Goal: Communication & Community: Ask a question

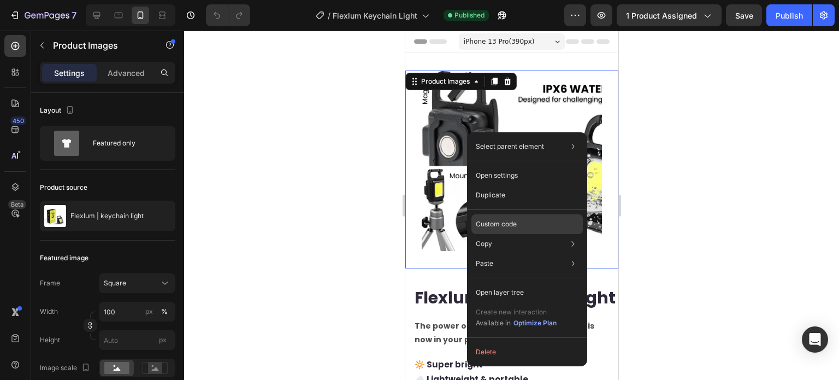
click at [505, 230] on div "Custom code" at bounding box center [527, 224] width 111 height 20
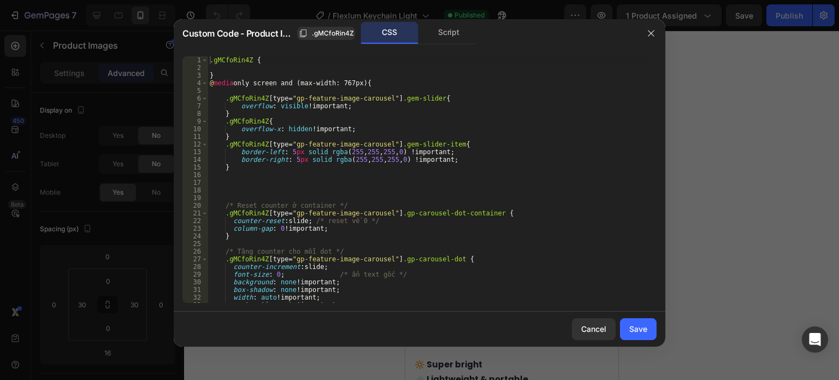
click at [343, 174] on div ".gMCfoRin4Z { } @ media only screen and (max-width: 767px) { .gMCfoRin4Z [ type…" at bounding box center [428, 187] width 441 height 262
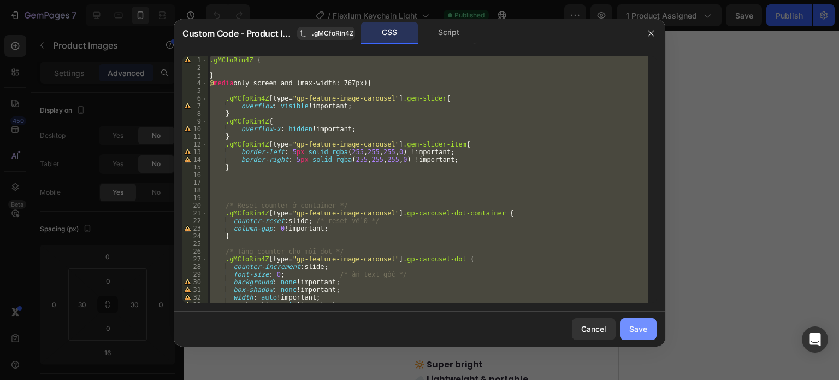
drag, startPoint x: 634, startPoint y: 328, endPoint x: 201, endPoint y: 268, distance: 438.0
click at [634, 328] on div "Save" at bounding box center [638, 328] width 18 height 11
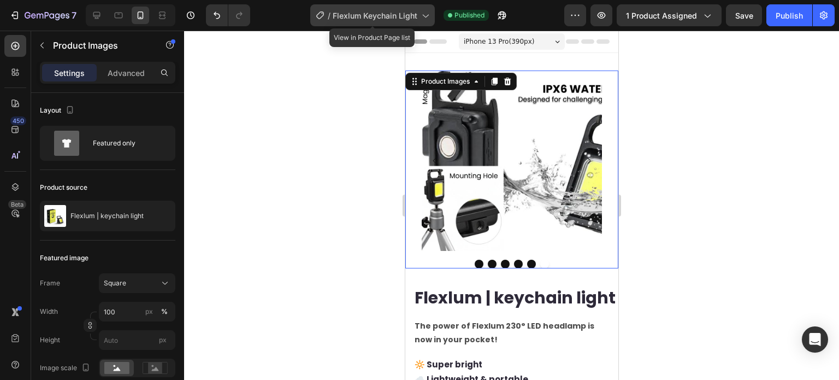
click at [414, 19] on span "Flexlum Keychain Light" at bounding box center [375, 15] width 85 height 11
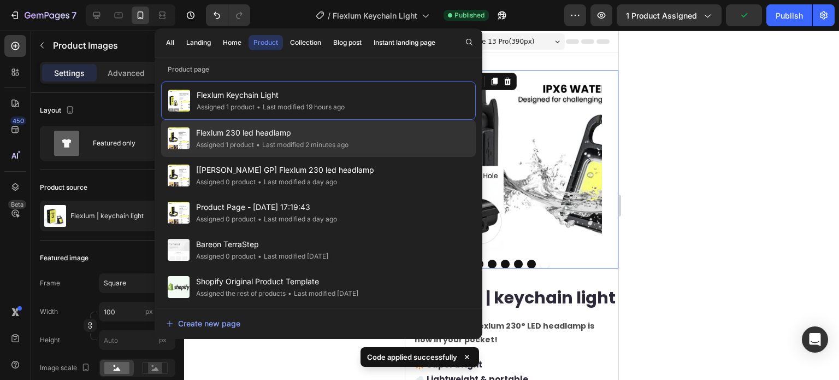
click at [267, 144] on div "• Last modified 2 minutes ago" at bounding box center [301, 144] width 95 height 11
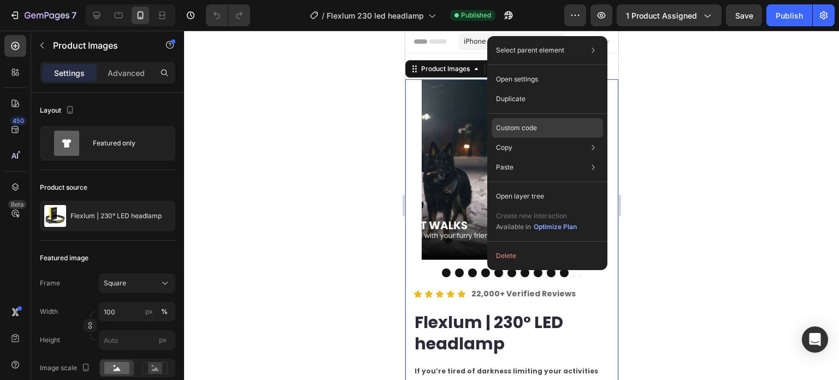
click at [531, 131] on p "Custom code" at bounding box center [516, 128] width 41 height 10
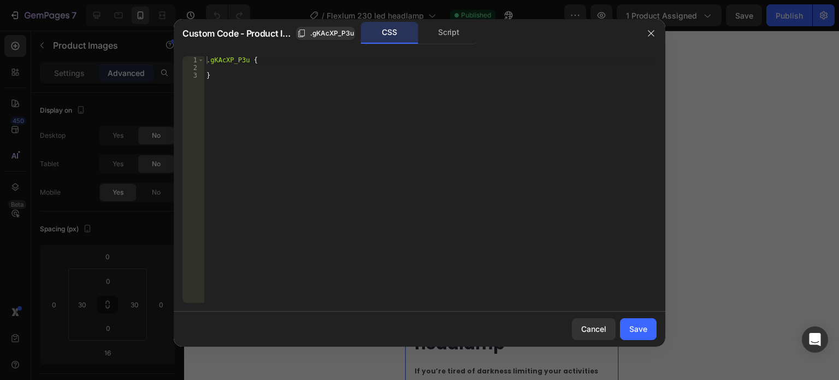
click at [428, 179] on div ".gKAcXP_P3u { }" at bounding box center [430, 187] width 452 height 262
type textarea "}"
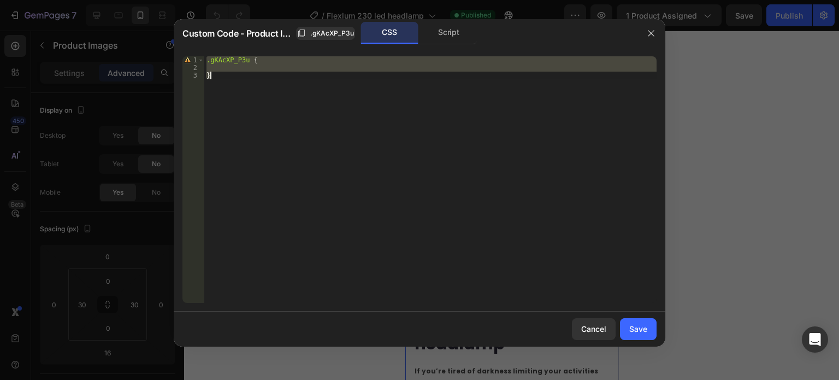
paste textarea
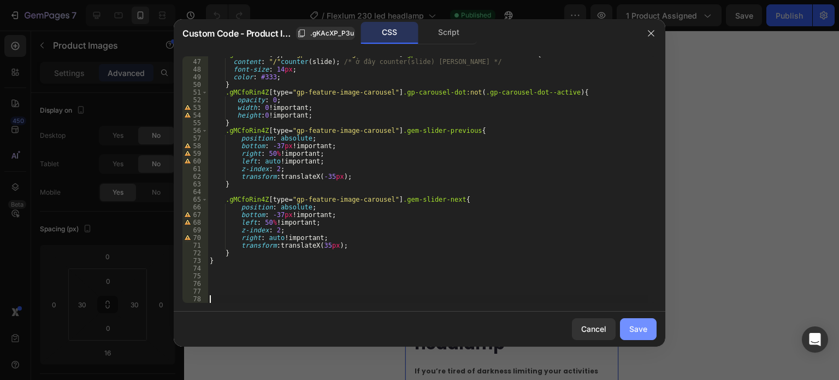
drag, startPoint x: 627, startPoint y: 324, endPoint x: 201, endPoint y: 291, distance: 427.4
click at [627, 324] on button "Save" at bounding box center [638, 329] width 37 height 22
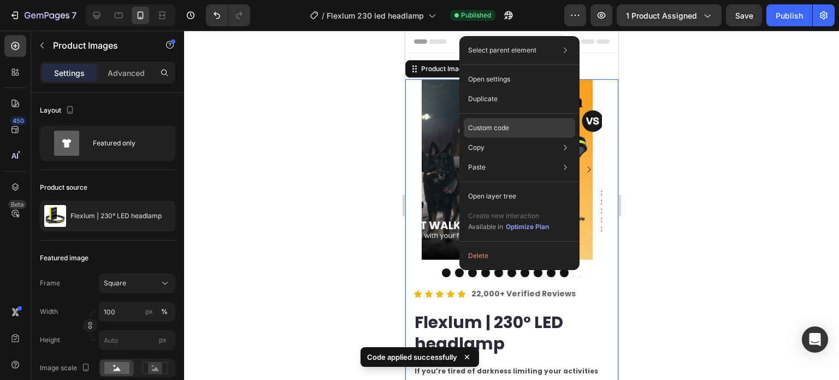
click at [500, 126] on p "Custom code" at bounding box center [488, 128] width 41 height 10
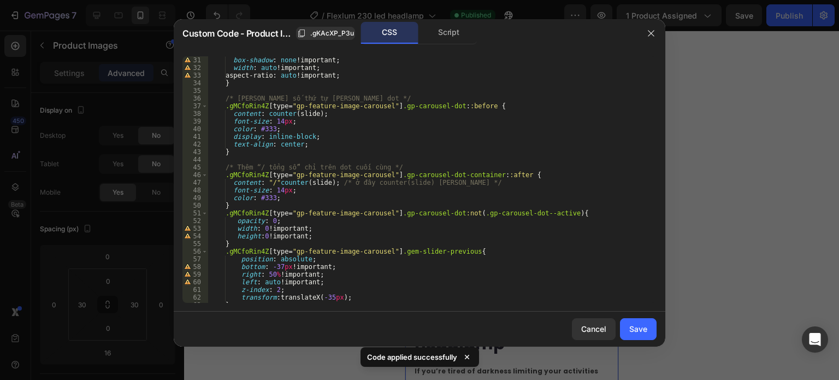
type textarea "color: #333;"
click at [337, 196] on div "box-shadow : none !important ; width : auto !important ; aspect-ratio : auto !i…" at bounding box center [428, 187] width 441 height 262
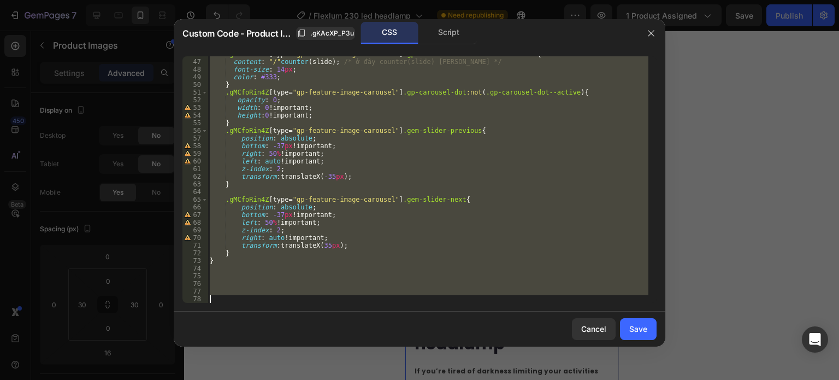
click at [292, 266] on div ".gMCfoRin4Z [ type = " gp-feature-image-carousel " ] .gp-carousel-dot-container…" at bounding box center [428, 179] width 441 height 246
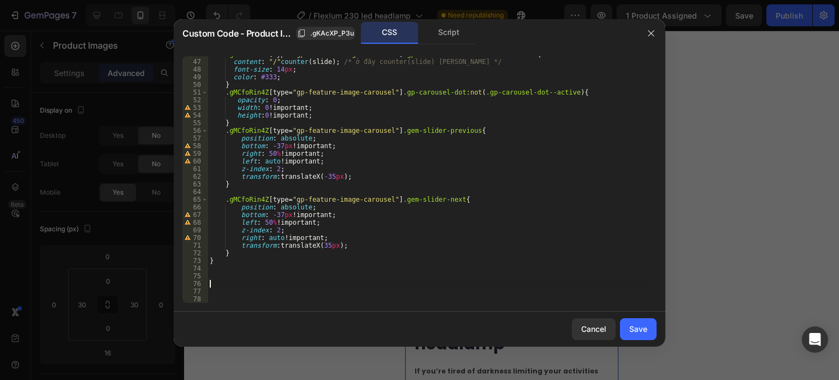
click at [258, 281] on div ".gMCfoRin4Z [ type = " gp-feature-image-carousel " ] .gp-carousel-dot-container…" at bounding box center [428, 181] width 441 height 262
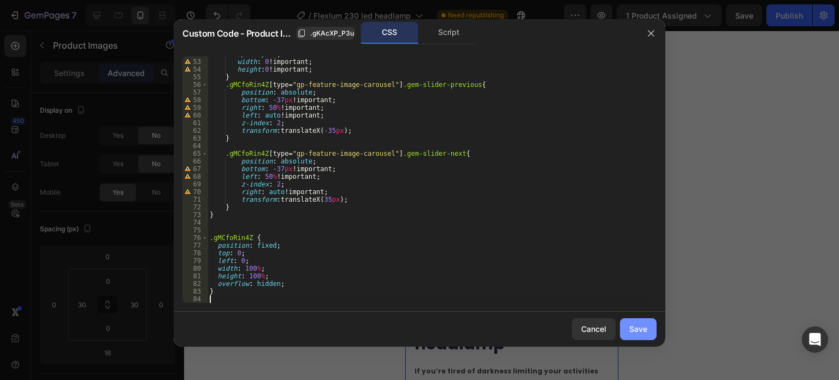
drag, startPoint x: 634, startPoint y: 327, endPoint x: 201, endPoint y: 325, distance: 432.7
click at [634, 327] on div "Save" at bounding box center [638, 328] width 18 height 11
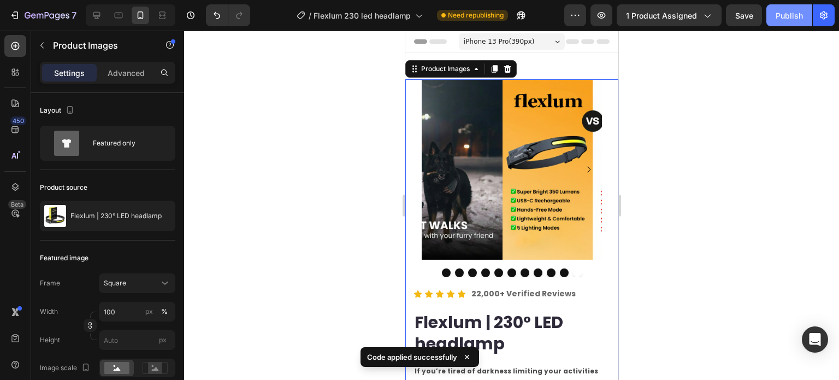
click at [790, 21] on button "Publish" at bounding box center [790, 15] width 46 height 22
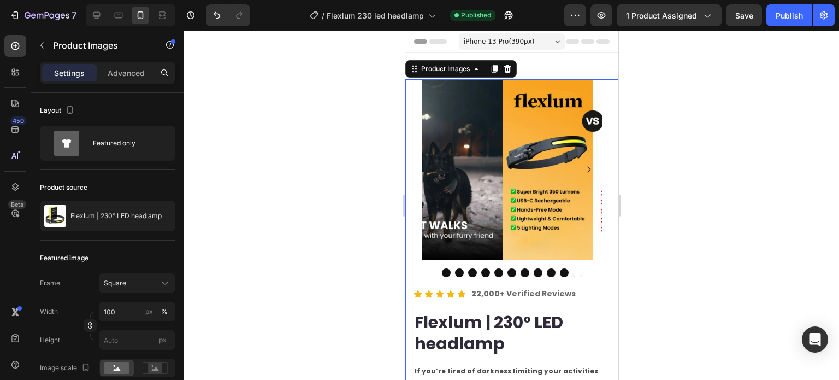
drag, startPoint x: 496, startPoint y: 146, endPoint x: 499, endPoint y: 138, distance: 8.1
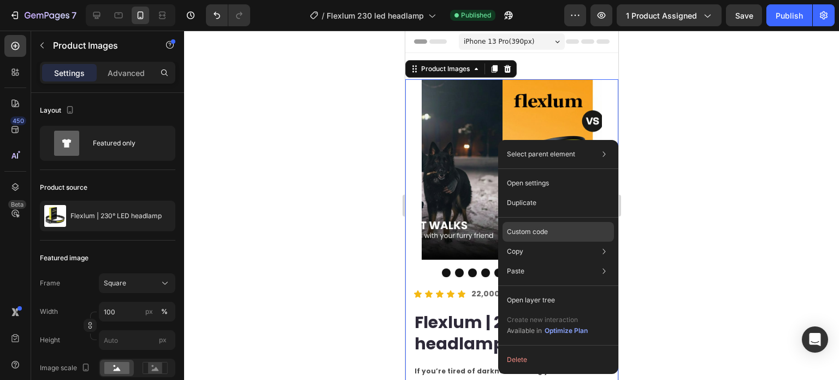
click at [525, 233] on p "Custom code" at bounding box center [527, 232] width 41 height 10
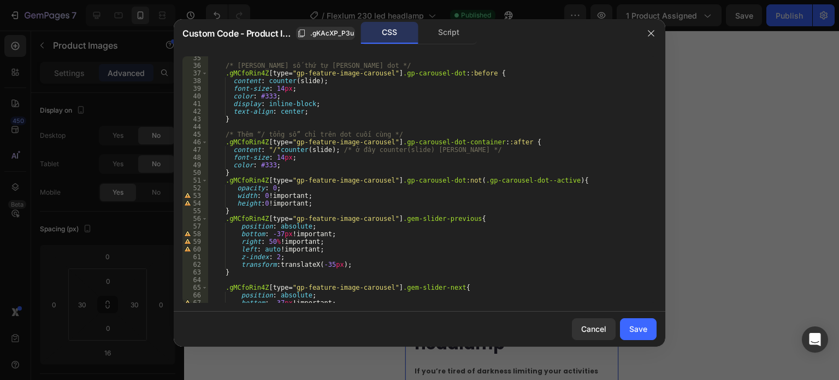
scroll to position [393, 0]
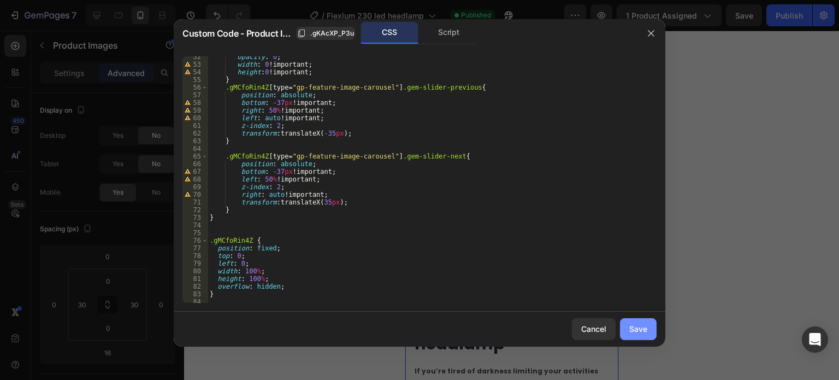
click at [637, 329] on div "Save" at bounding box center [638, 328] width 18 height 11
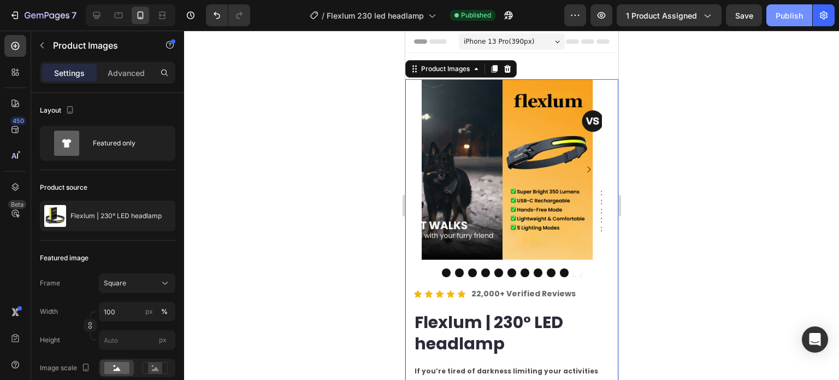
click at [802, 5] on button "Publish" at bounding box center [790, 15] width 46 height 22
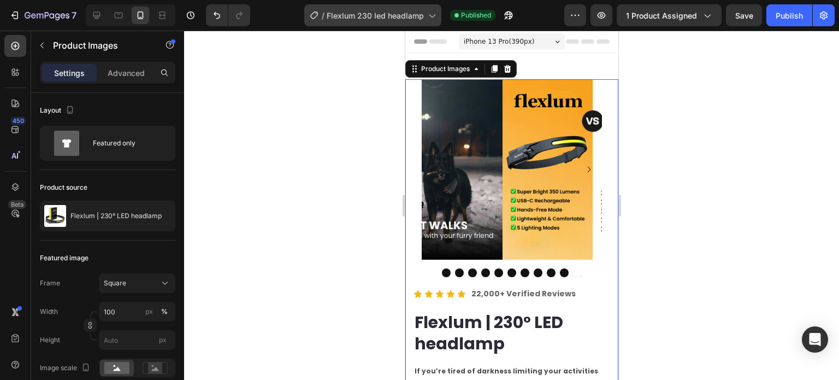
click at [368, 15] on span "Flexlum 230 led headlamp" at bounding box center [375, 15] width 97 height 11
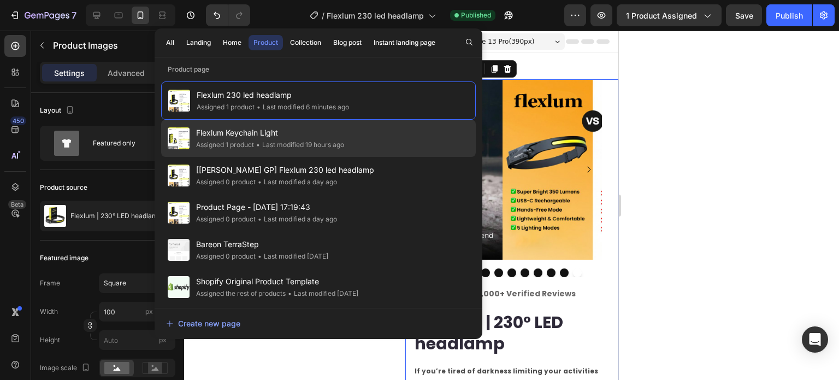
click at [307, 142] on div "• Last modified 19 hours ago" at bounding box center [299, 144] width 90 height 11
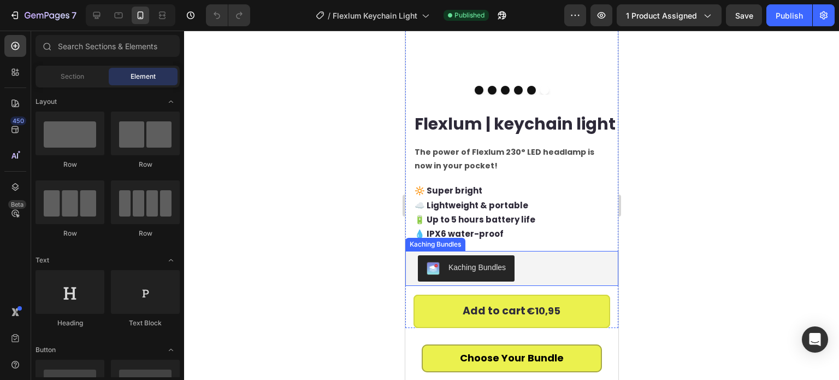
scroll to position [219, 0]
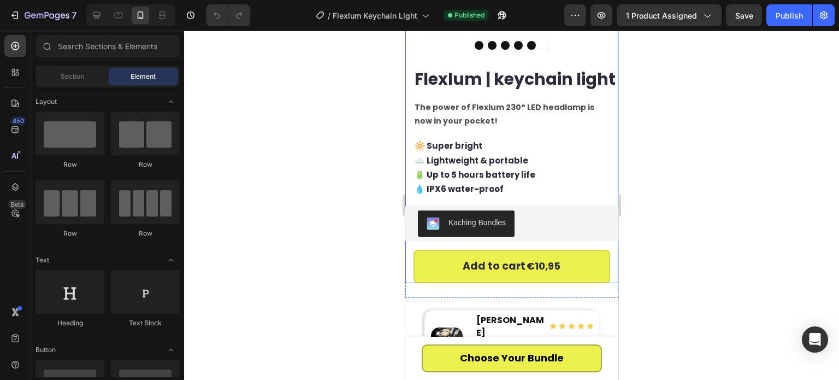
click at [476, 257] on div "Flexlum | keychain light Product Title The power of Flexlum 230° LED headlamp i…" at bounding box center [511, 175] width 213 height 216
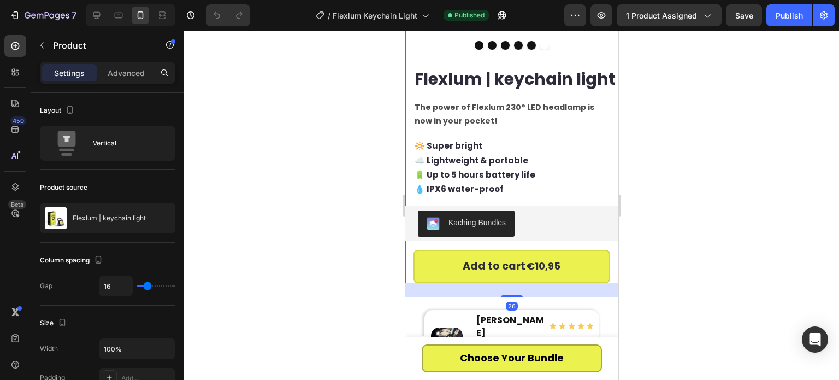
click at [425, 297] on div "26" at bounding box center [511, 290] width 213 height 14
click at [109, 69] on p "Advanced" at bounding box center [126, 72] width 37 height 11
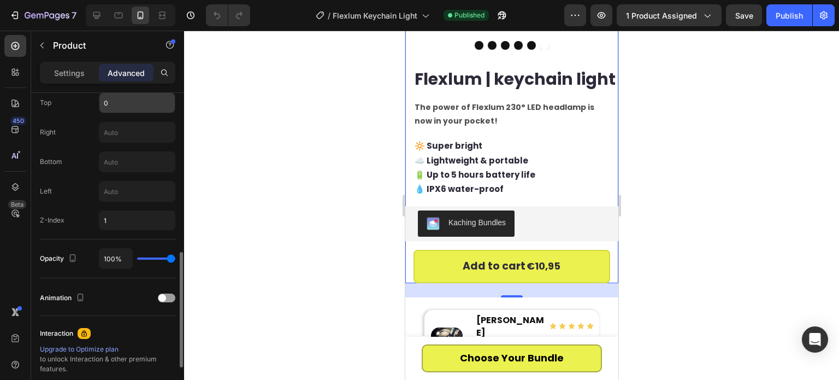
scroll to position [382, 0]
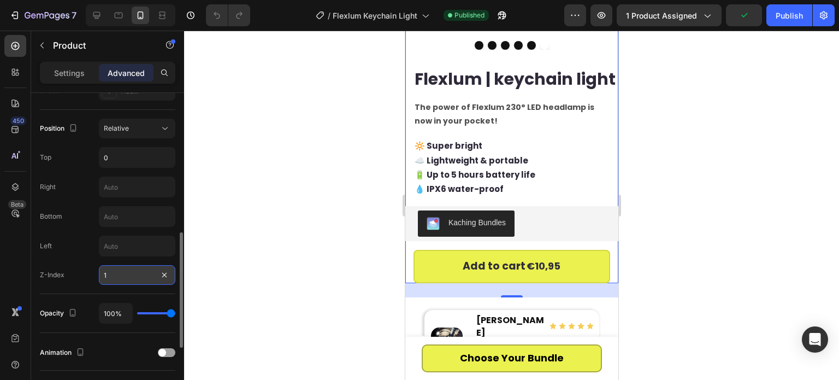
click at [123, 275] on input "1" at bounding box center [137, 275] width 76 height 20
type input "1005"
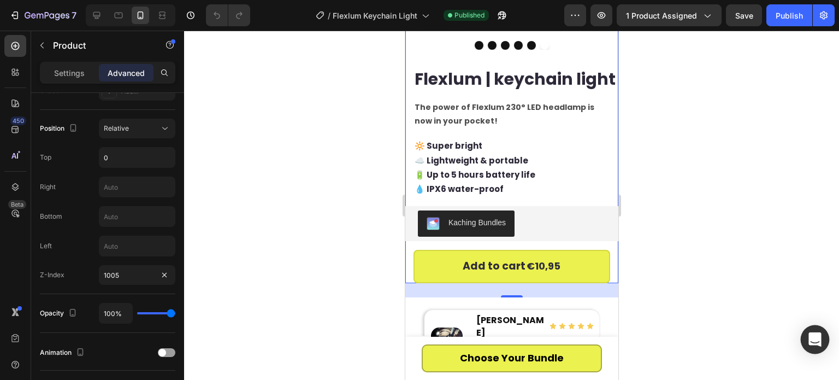
click at [813, 350] on div "Open Intercom Messenger" at bounding box center [815, 339] width 29 height 29
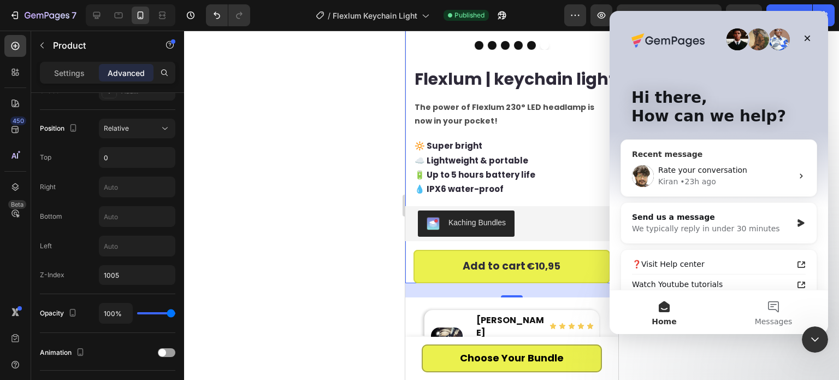
scroll to position [0, 0]
click at [771, 169] on div "Rate your conversation" at bounding box center [725, 169] width 134 height 11
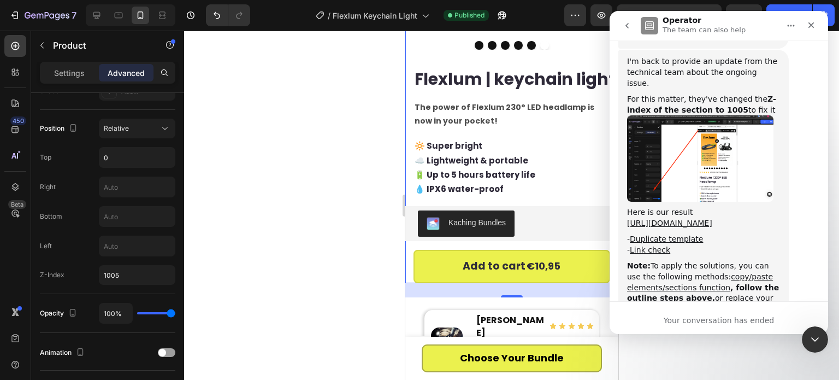
drag, startPoint x: 739, startPoint y: 235, endPoint x: 748, endPoint y: 105, distance: 130.9
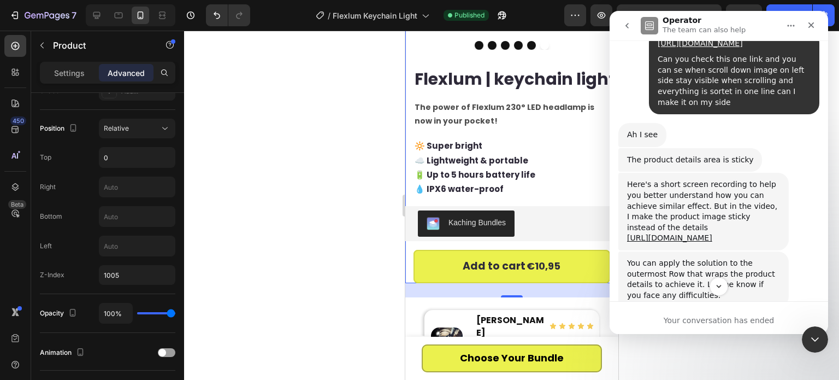
scroll to position [6041, 0]
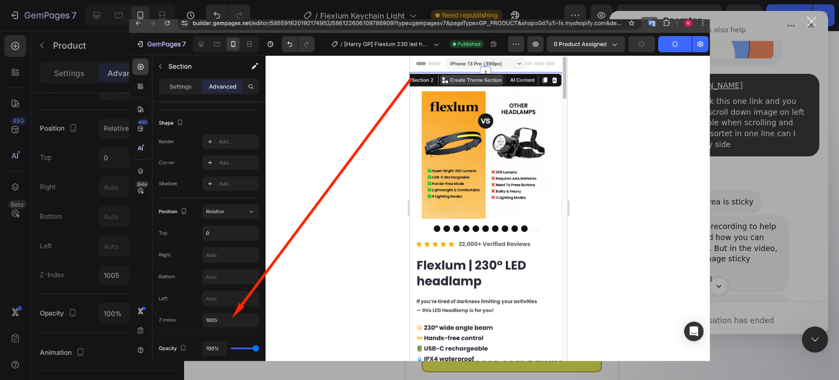
click at [776, 194] on div "Intercom messenger" at bounding box center [419, 190] width 839 height 380
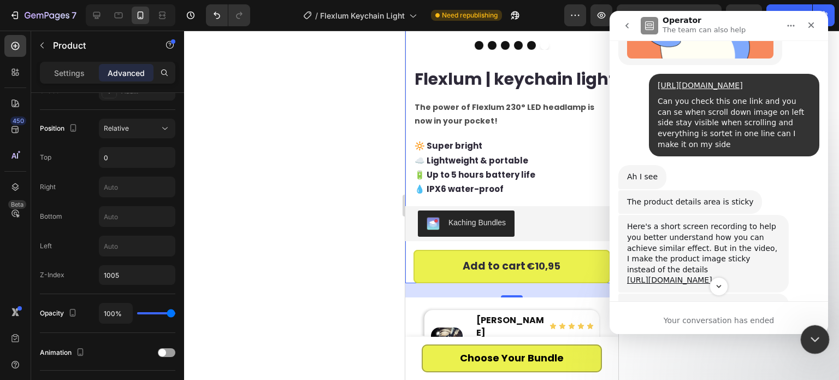
click at [815, 333] on icon "Close Intercom Messenger" at bounding box center [813, 337] width 13 height 13
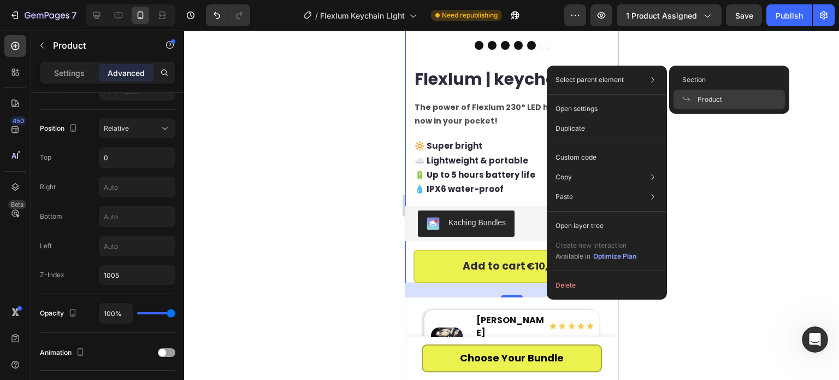
scroll to position [6783, 0]
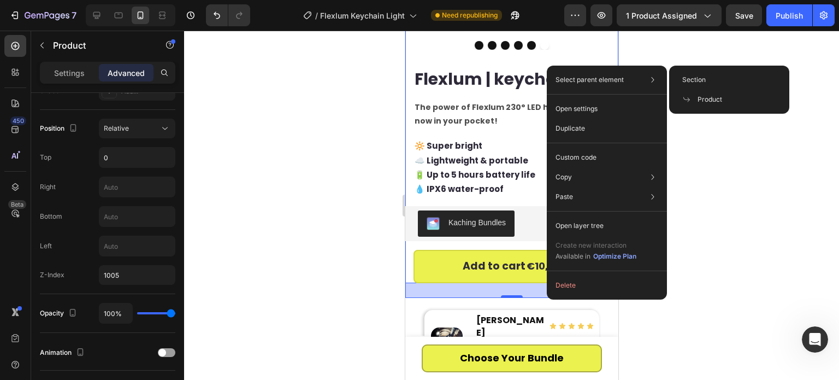
click at [693, 78] on span "Section" at bounding box center [693, 80] width 23 height 10
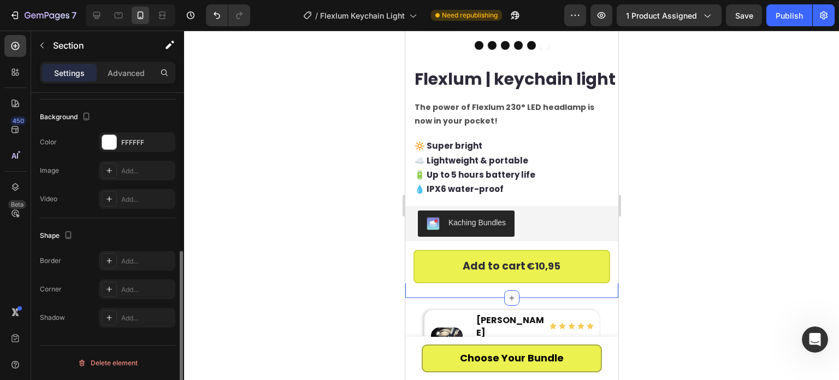
scroll to position [0, 0]
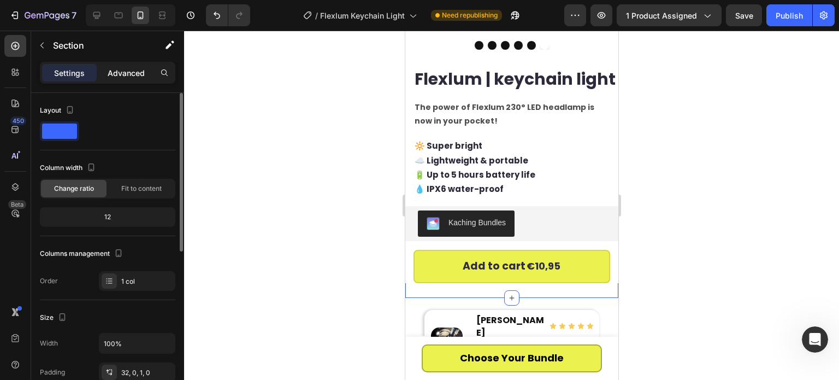
click at [120, 71] on p "Advanced" at bounding box center [126, 72] width 37 height 11
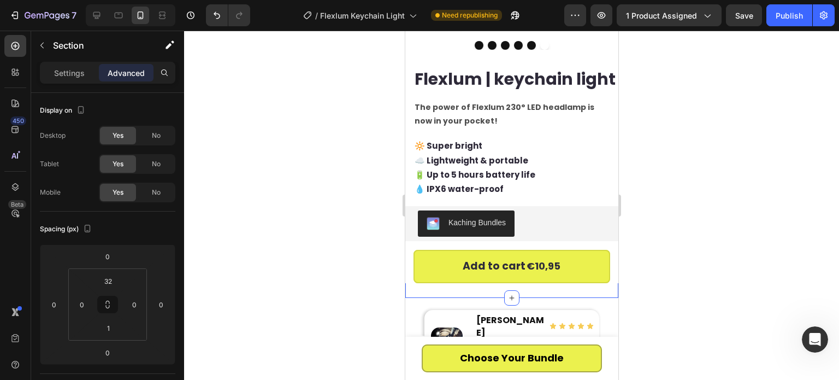
scroll to position [328, 0]
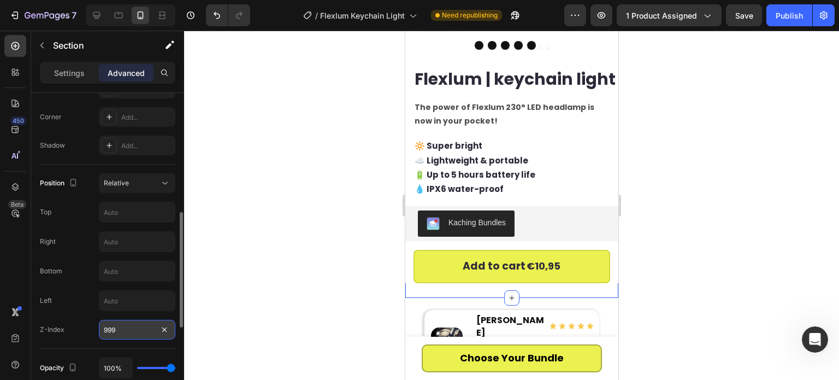
click at [120, 330] on input "999" at bounding box center [137, 330] width 76 height 20
type input "1005"
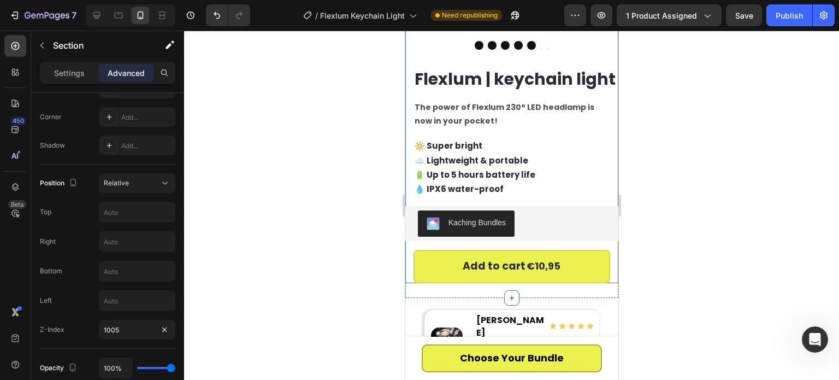
click at [412, 259] on div "Flexlum | keychain light Product Title The power of Flexlum 230° LED headlamp i…" at bounding box center [511, 175] width 213 height 216
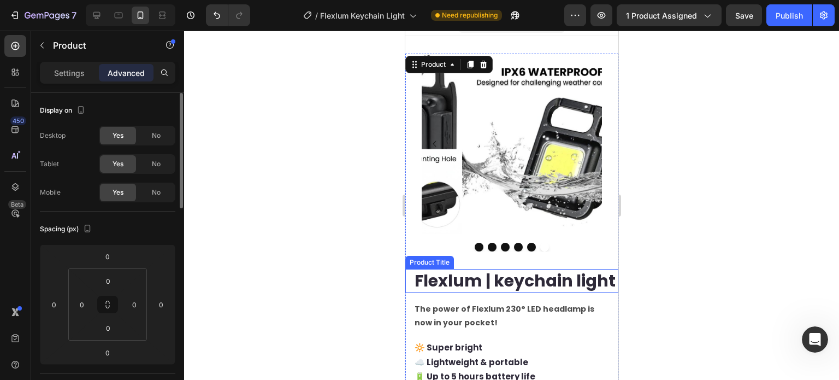
scroll to position [0, 0]
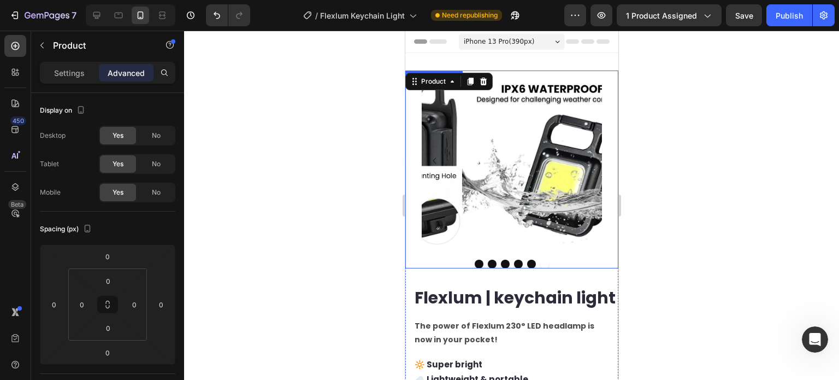
click at [470, 193] on img at bounding box center [552, 160] width 180 height 180
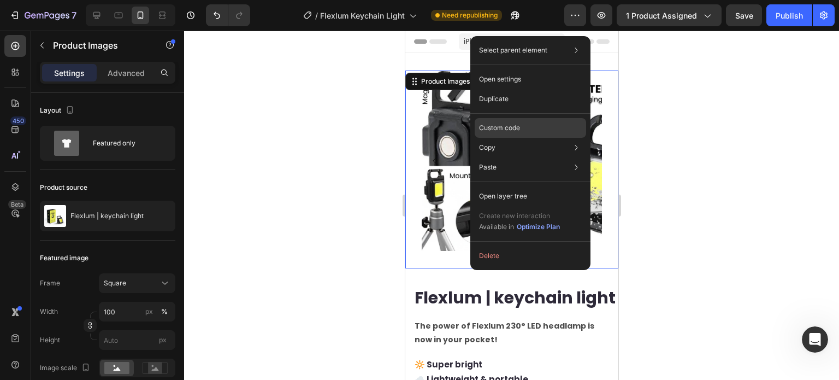
click at [510, 127] on p "Custom code" at bounding box center [499, 128] width 41 height 10
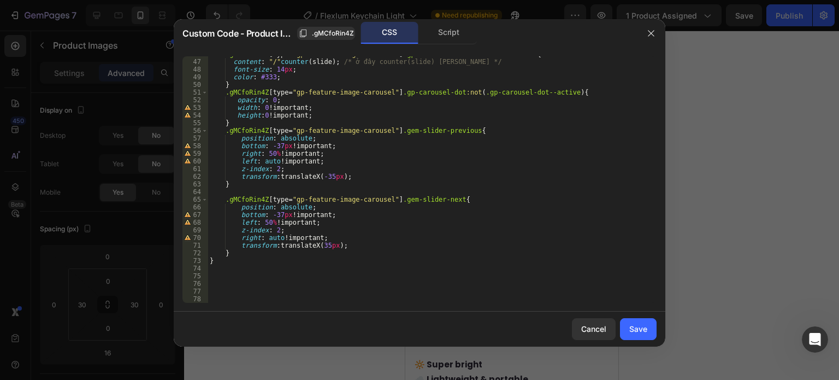
scroll to position [350, 0]
click at [294, 297] on div ".gMCfoRin4Z [ type = " gp-feature-image-carousel " ] .gp-carousel-dot-container…" at bounding box center [428, 181] width 441 height 262
click at [289, 283] on div ".gMCfoRin4Z [ type = " gp-feature-image-carousel " ] .gp-carousel-dot-container…" at bounding box center [428, 181] width 441 height 262
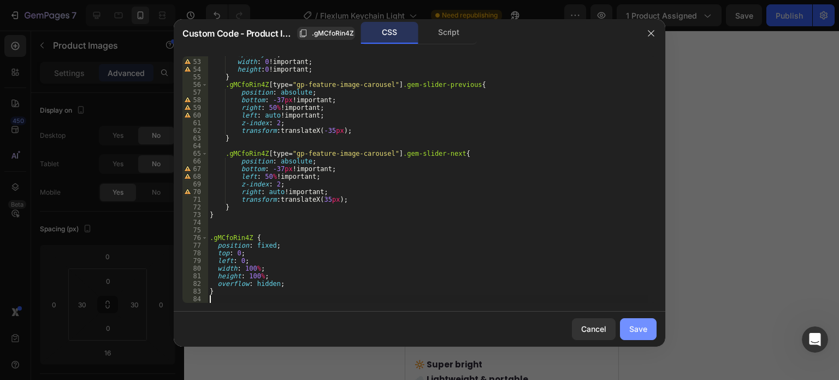
click at [638, 325] on div "Save" at bounding box center [638, 328] width 18 height 11
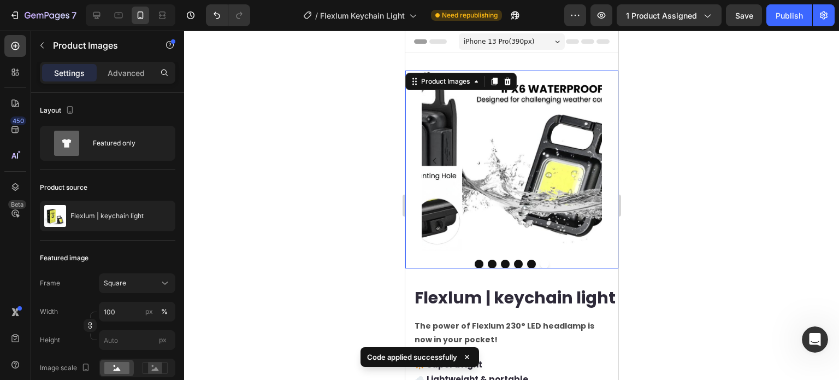
click at [798, 26] on div "7 Version history / Flexlum Keychain Light Need republishing Preview 1 product …" at bounding box center [419, 15] width 839 height 31
click at [798, 22] on button "Publish" at bounding box center [790, 15] width 46 height 22
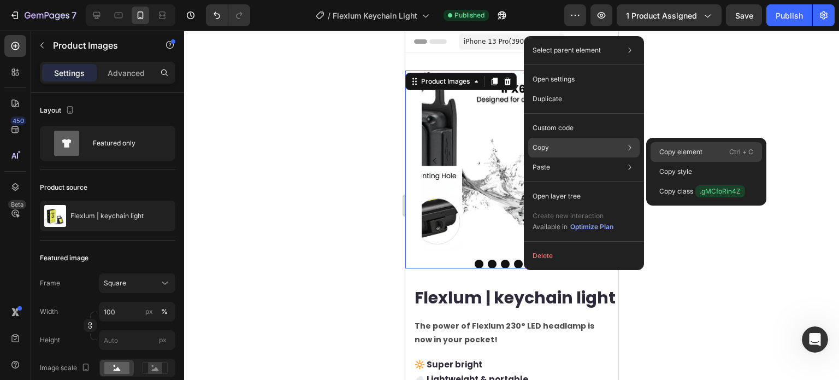
click at [695, 144] on div "Copy element Ctrl + C" at bounding box center [706, 152] width 111 height 20
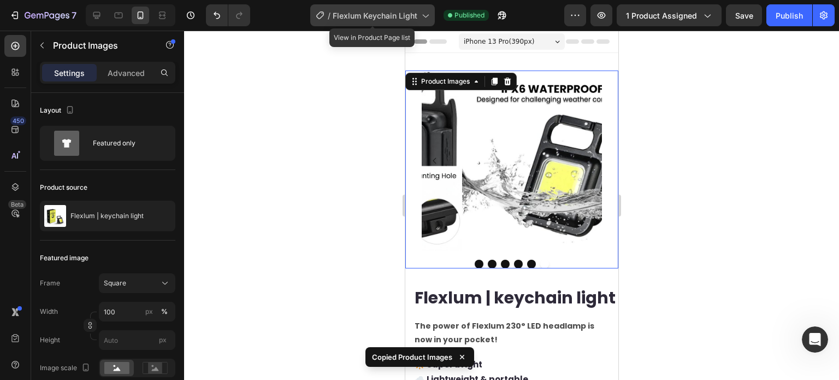
click at [399, 18] on span "Flexlum Keychain Light" at bounding box center [375, 15] width 85 height 11
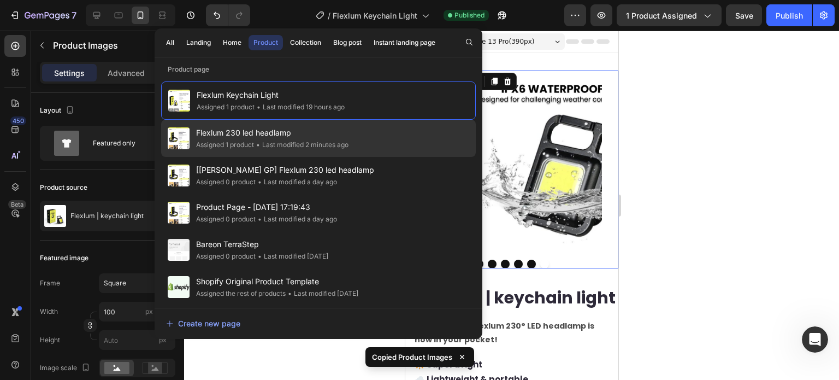
click at [273, 143] on div "• Last modified 2 minutes ago" at bounding box center [301, 144] width 95 height 11
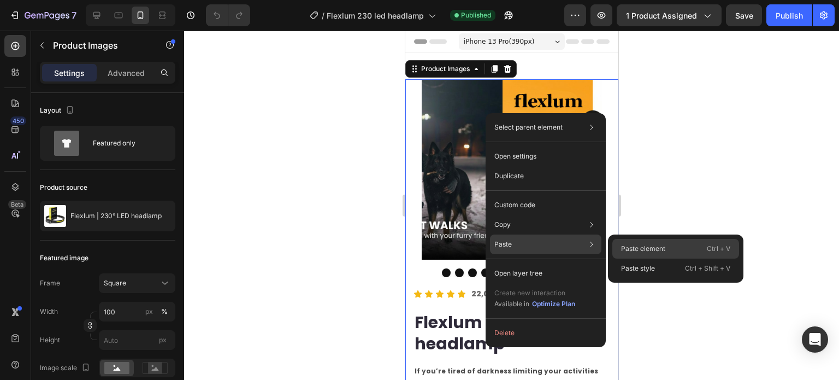
click at [621, 246] on div "Paste element Ctrl + V" at bounding box center [675, 249] width 127 height 20
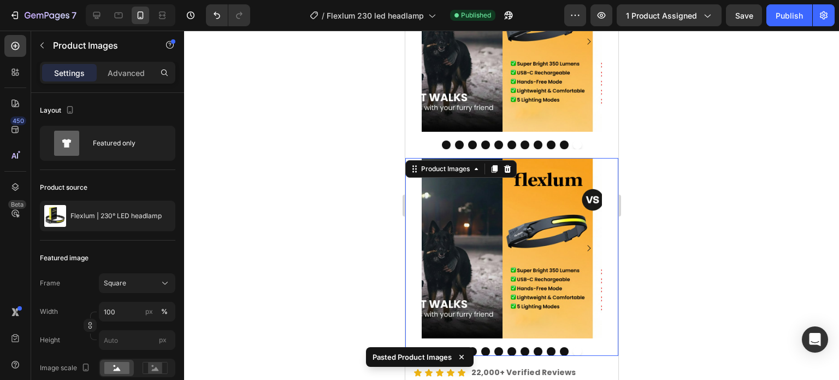
scroll to position [45, 0]
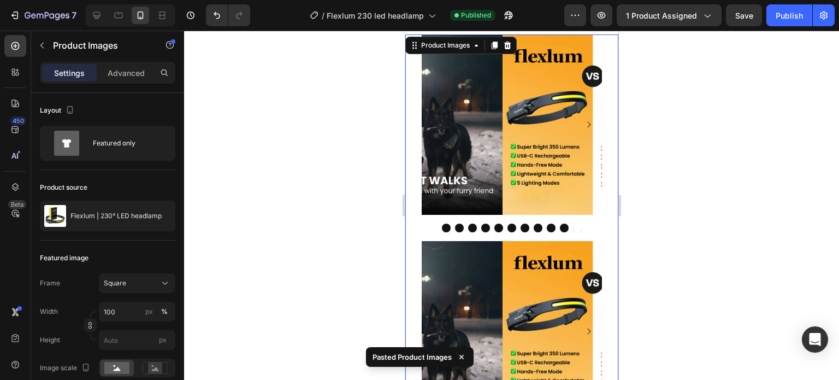
click at [502, 152] on img at bounding box center [592, 124] width 180 height 180
click at [510, 43] on icon at bounding box center [507, 45] width 9 height 9
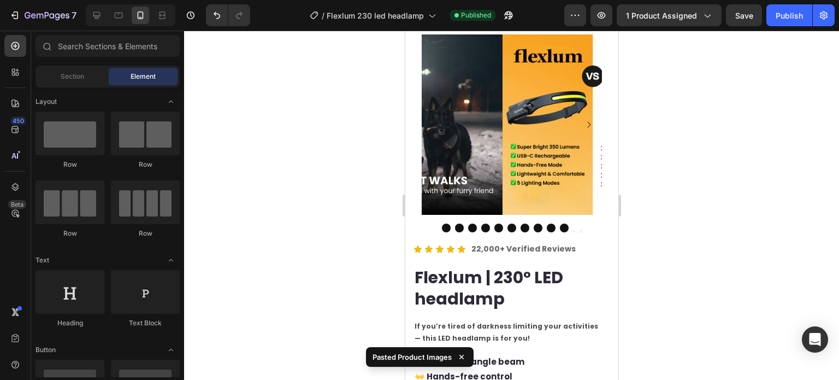
scroll to position [0, 0]
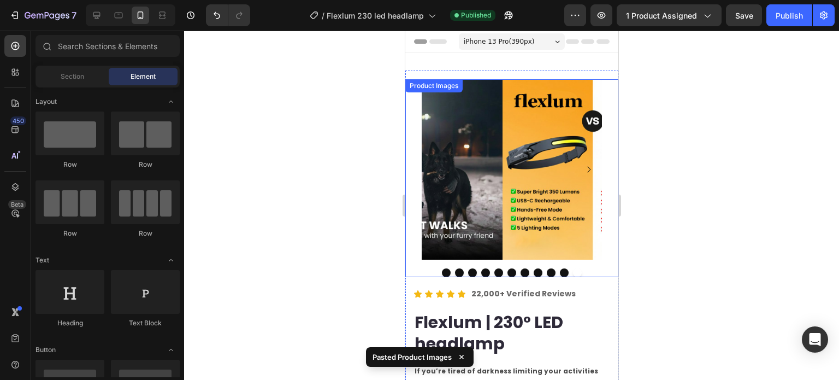
click at [502, 124] on img at bounding box center [592, 169] width 180 height 180
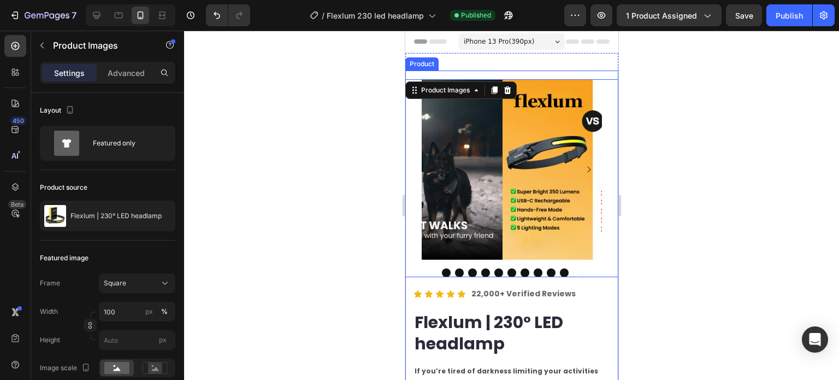
click at [412, 275] on div "Product Images 16 Icon Icon Icon Icon Icon Icon List 22,000+ Verified Reviews T…" at bounding box center [511, 311] width 213 height 464
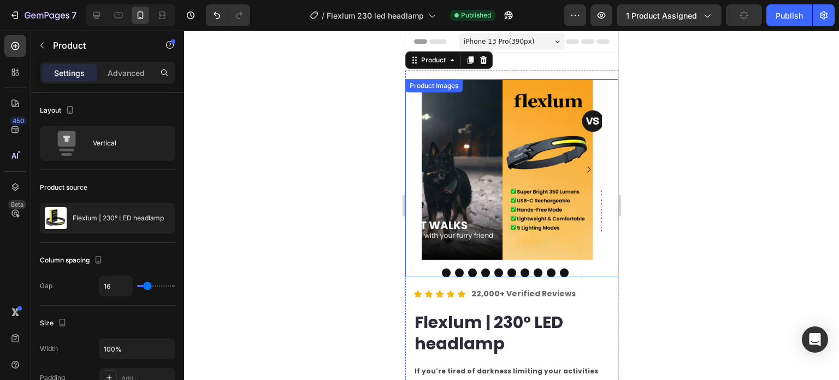
click at [502, 195] on img at bounding box center [592, 169] width 180 height 180
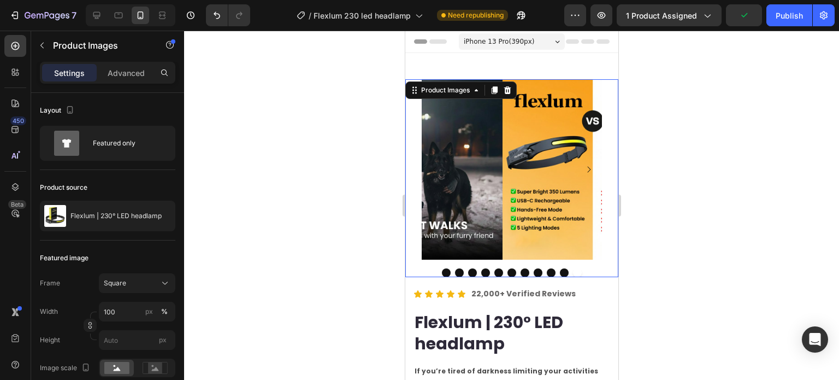
click at [127, 62] on div "Settings Advanced" at bounding box center [107, 73] width 135 height 22
click at [126, 72] on p "Advanced" at bounding box center [126, 72] width 37 height 11
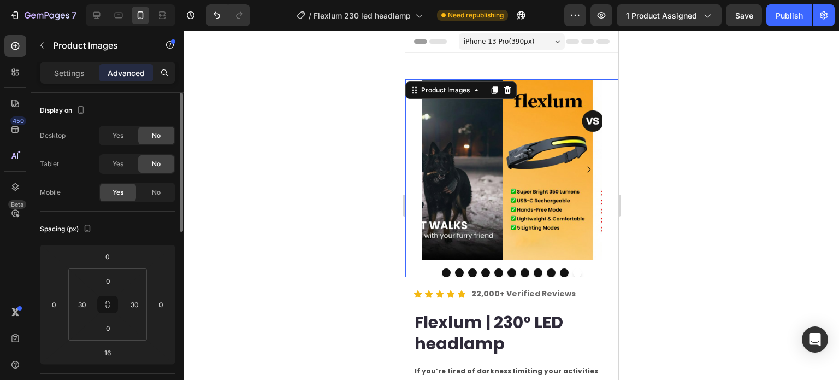
click at [117, 157] on div "Yes" at bounding box center [118, 163] width 36 height 17
click at [128, 10] on div at bounding box center [131, 15] width 90 height 22
click at [121, 15] on icon at bounding box center [118, 15] width 11 height 11
type input "0"
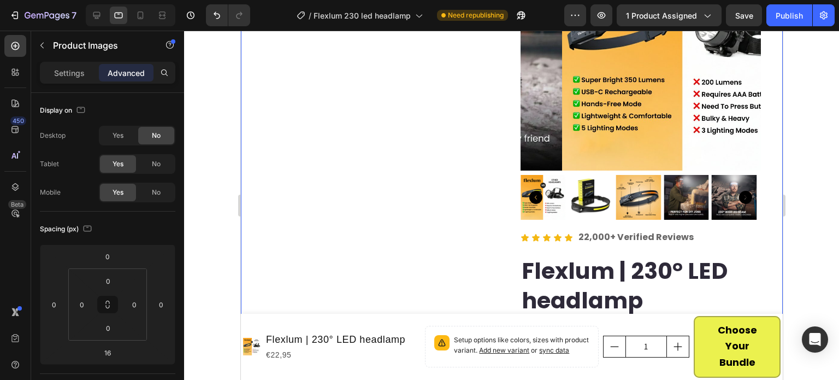
scroll to position [219, 0]
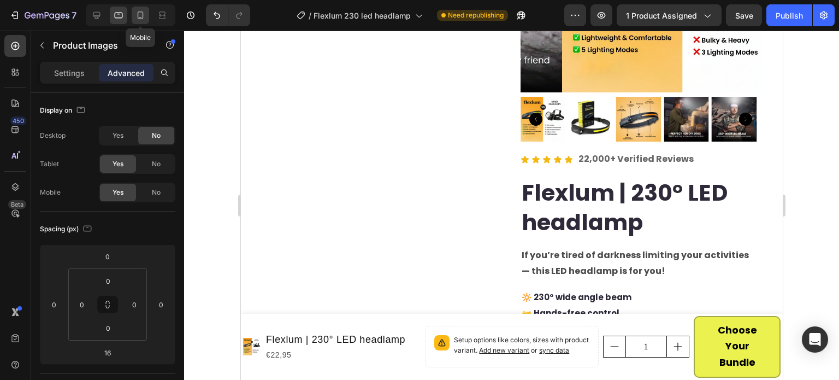
click at [144, 14] on icon at bounding box center [140, 15] width 11 height 11
type input "30"
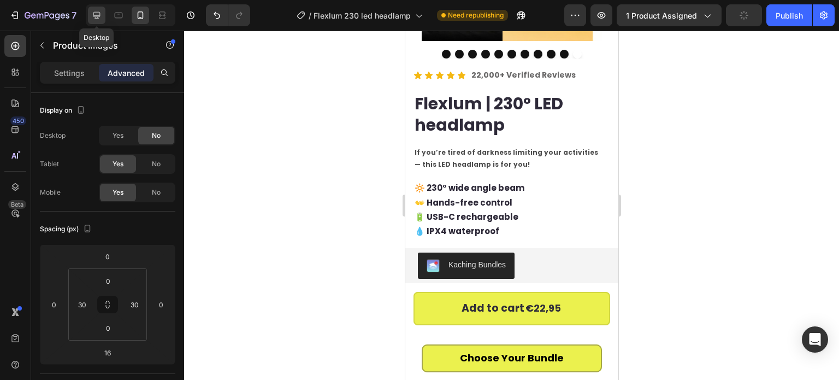
scroll to position [10, 0]
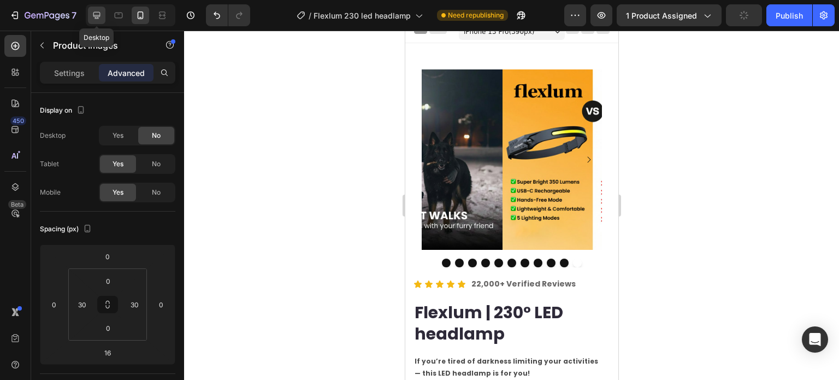
click at [98, 17] on icon at bounding box center [96, 15] width 7 height 7
type input "0"
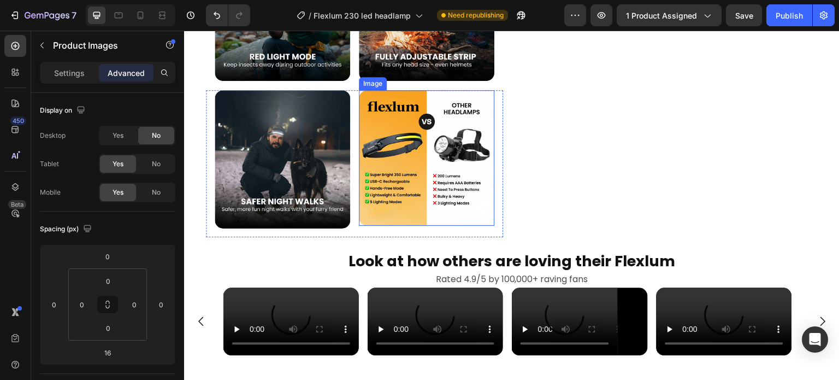
scroll to position [1093, 0]
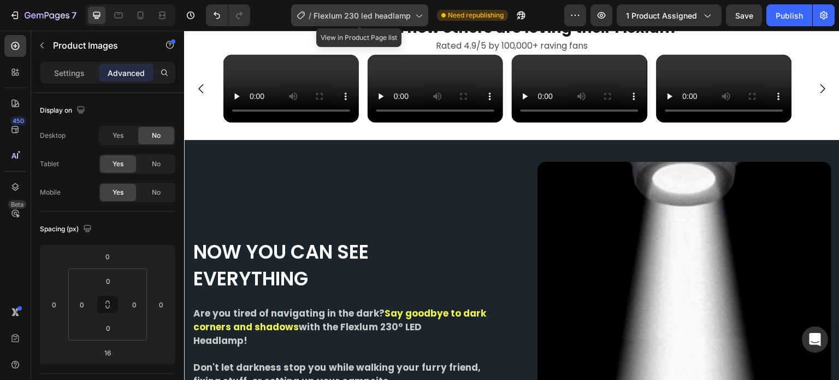
click at [383, 22] on div "/ Flexlum 230 led headlamp" at bounding box center [359, 15] width 137 height 22
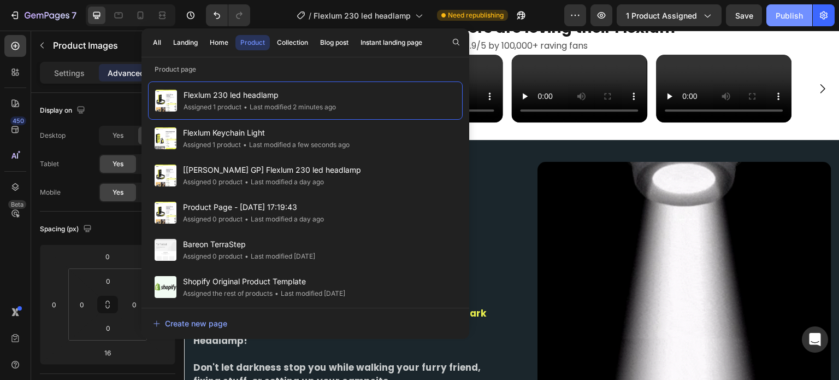
click at [793, 12] on div "Publish" at bounding box center [789, 15] width 27 height 11
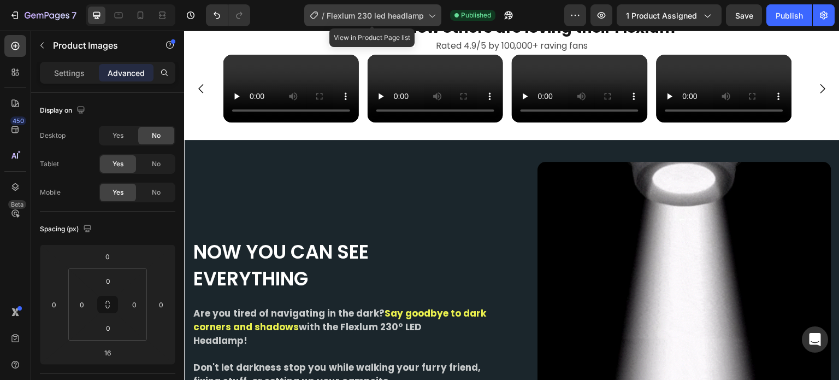
click at [398, 10] on span "Flexlum 230 led headlamp" at bounding box center [375, 15] width 97 height 11
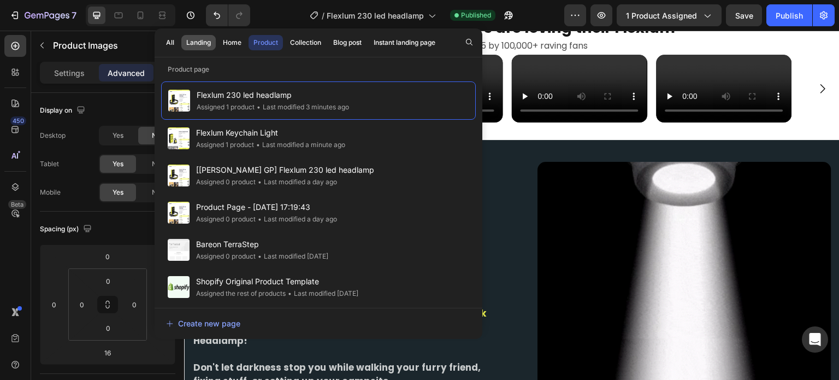
click at [210, 43] on div "Landing" at bounding box center [198, 43] width 25 height 10
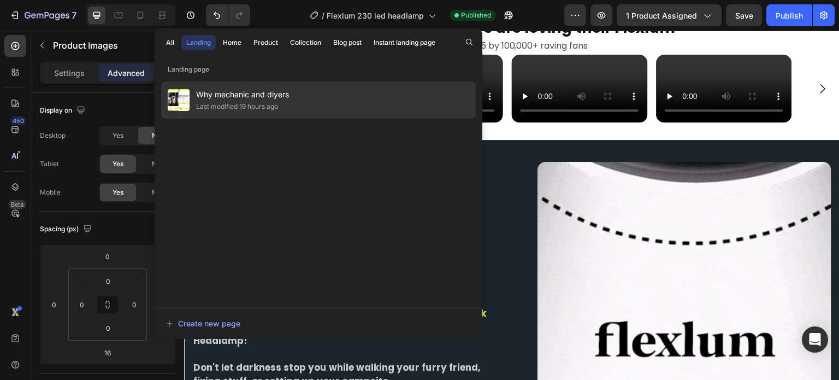
click at [209, 109] on div "Last modified 19 hours ago" at bounding box center [237, 106] width 82 height 11
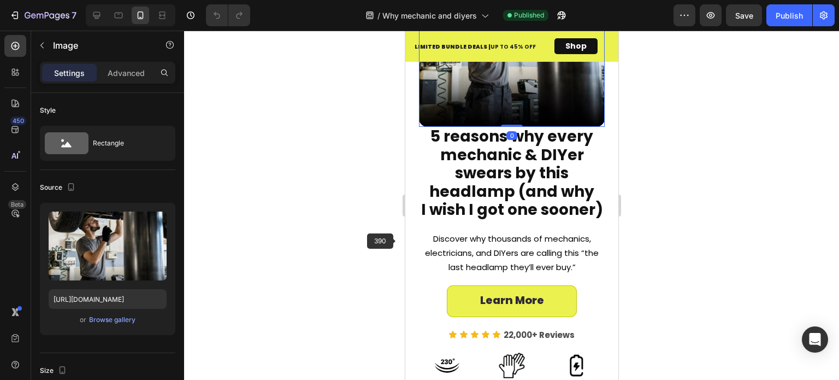
scroll to position [219, 0]
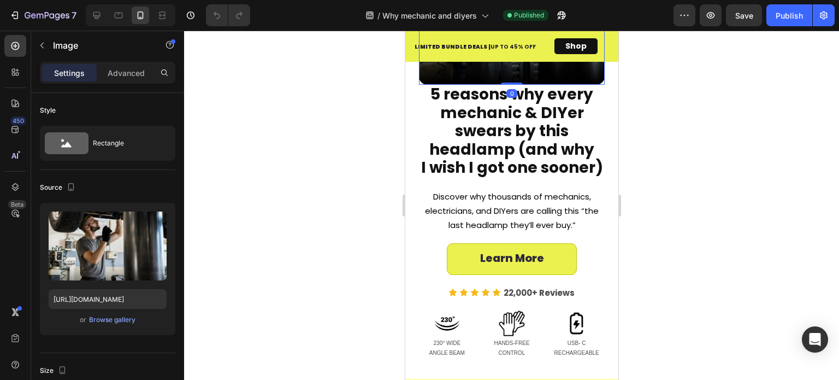
click at [381, 1] on div "7 Version history / Why mechanic and diyers Published Preview Save Publish" at bounding box center [419, 15] width 839 height 31
click at [384, 16] on span "Why mechanic and diyers" at bounding box center [429, 15] width 95 height 11
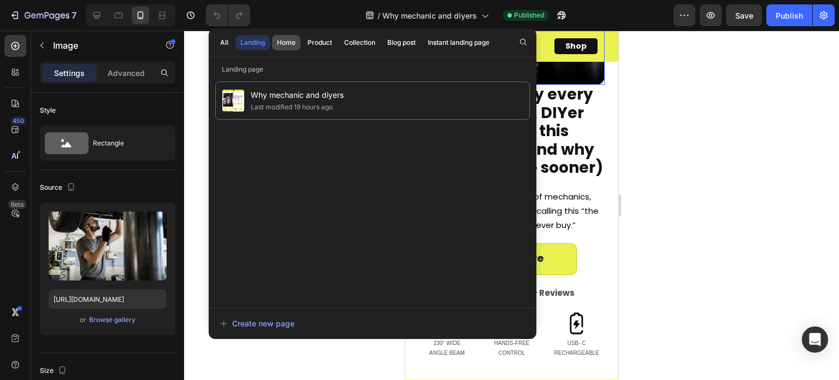
click at [278, 44] on div "Home" at bounding box center [286, 43] width 19 height 10
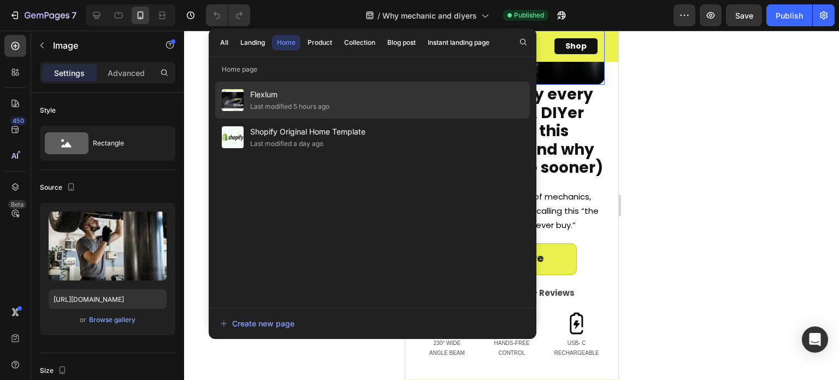
click at [278, 107] on div "Last modified 5 hours ago" at bounding box center [289, 106] width 79 height 11
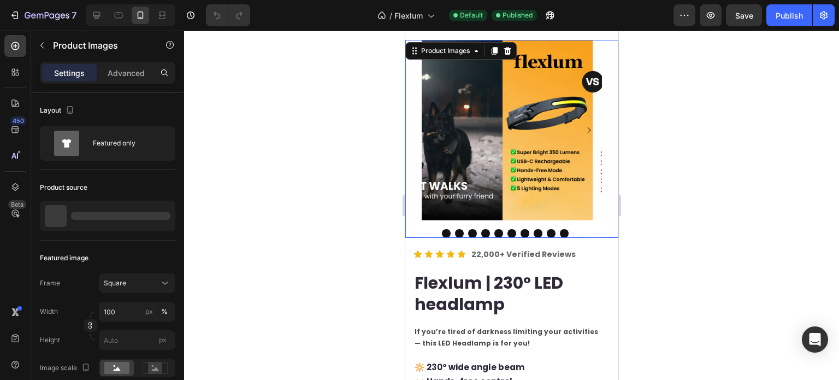
scroll to position [172, 0]
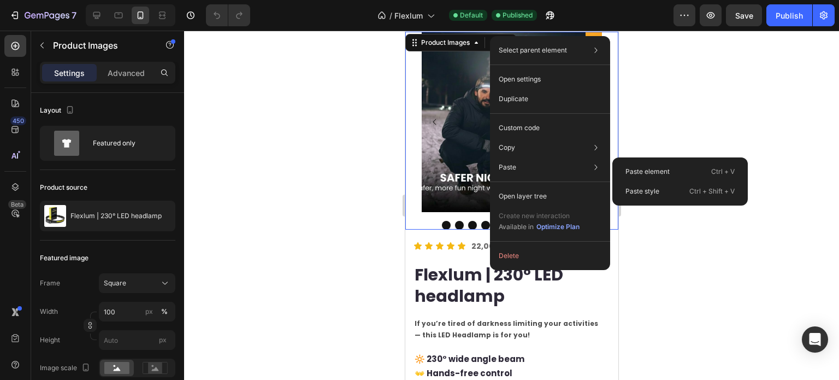
click at [675, 166] on div "Paste element Ctrl + V" at bounding box center [680, 172] width 127 height 20
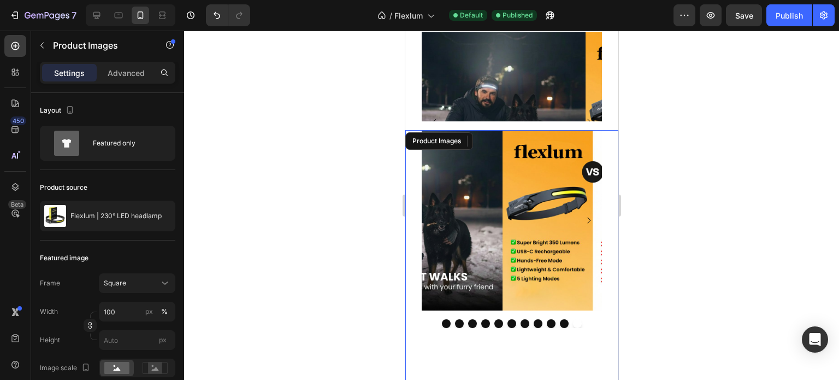
scroll to position [164, 0]
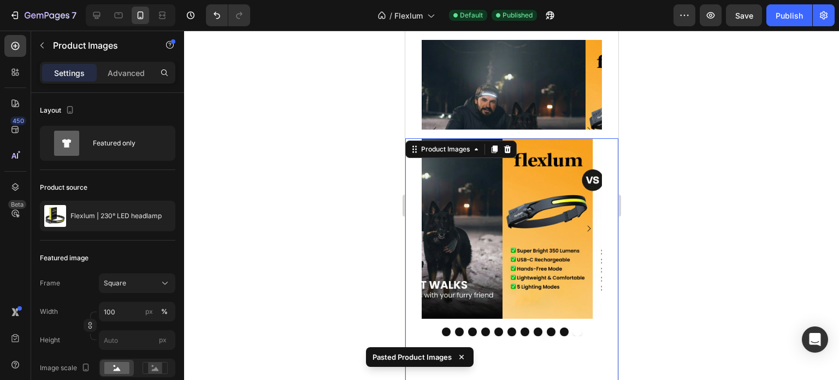
click at [502, 223] on img at bounding box center [592, 228] width 180 height 180
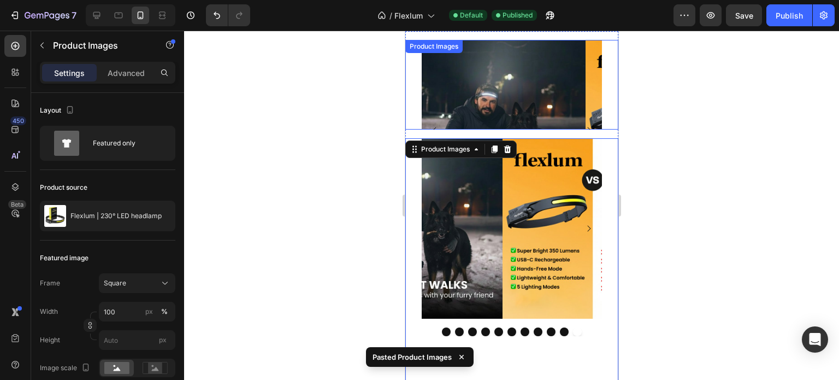
click at [585, 84] on img at bounding box center [675, 130] width 180 height 180
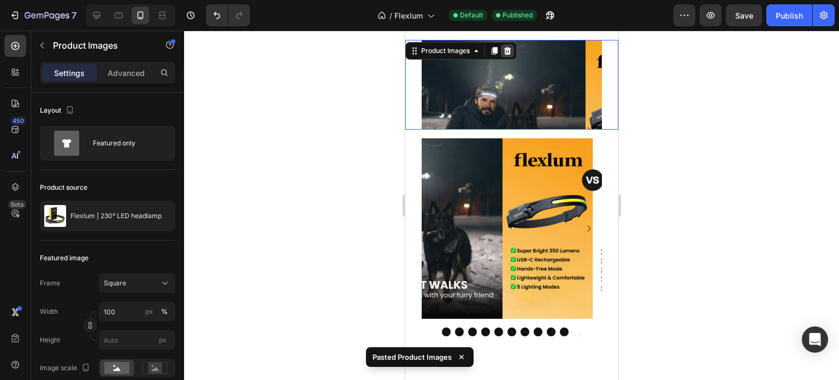
click at [506, 46] on icon at bounding box center [507, 50] width 7 height 8
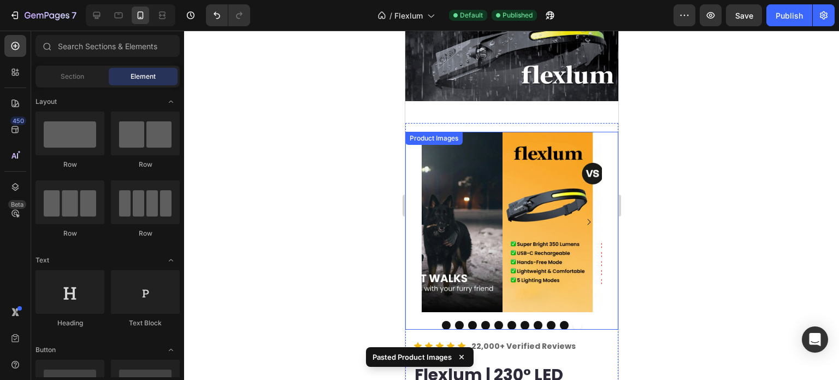
click at [502, 190] on img at bounding box center [592, 222] width 180 height 180
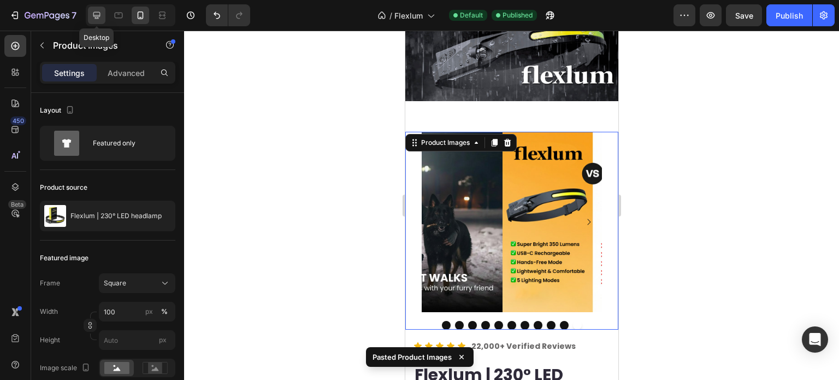
click at [96, 15] on icon at bounding box center [96, 15] width 7 height 7
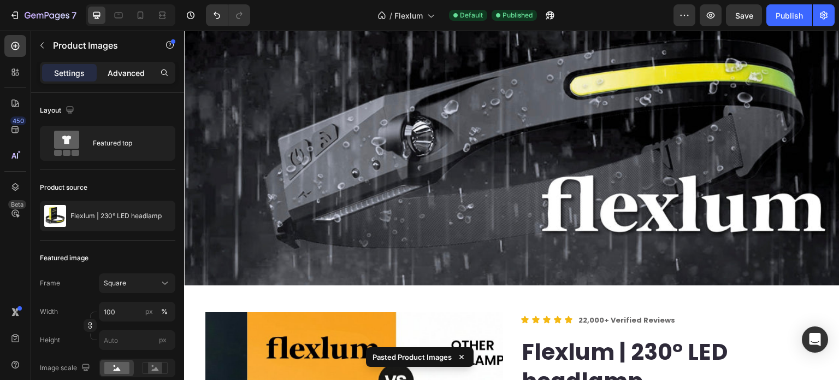
click at [127, 73] on p "Advanced" at bounding box center [126, 72] width 37 height 11
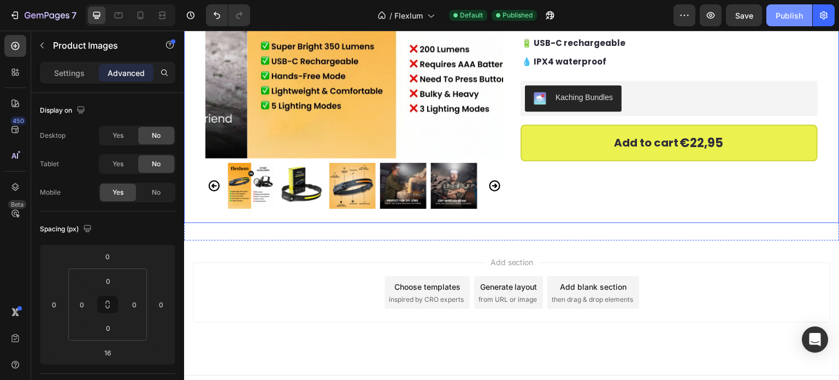
scroll to position [597, 0]
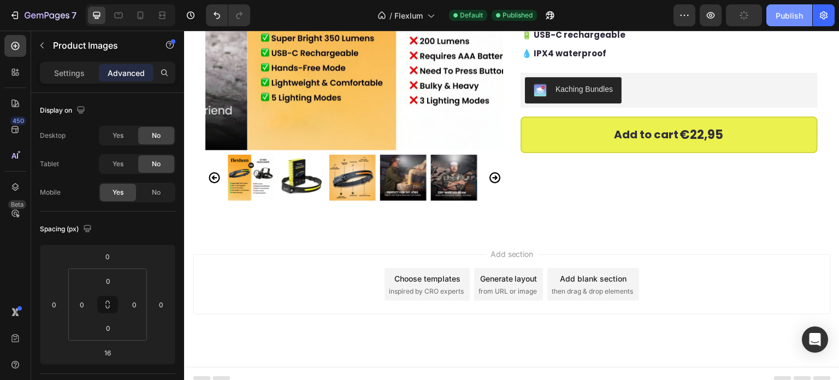
click at [799, 15] on div "Publish" at bounding box center [789, 15] width 27 height 11
click at [679, 18] on button "button" at bounding box center [685, 15] width 22 height 22
click at [828, 17] on icon "button" at bounding box center [823, 15] width 11 height 11
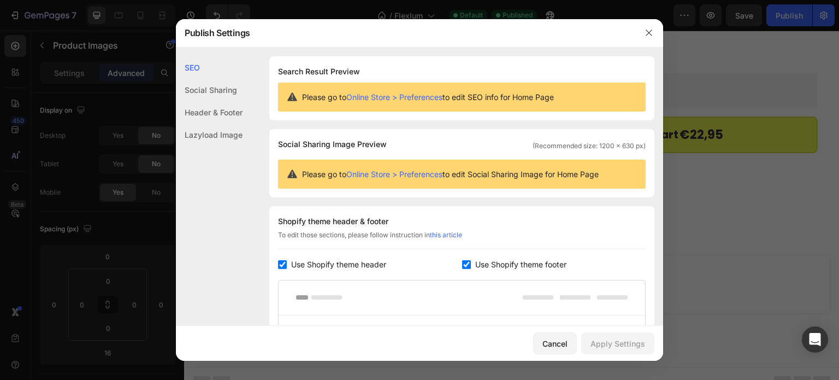
click at [193, 86] on div "Social Sharing" at bounding box center [209, 90] width 67 height 22
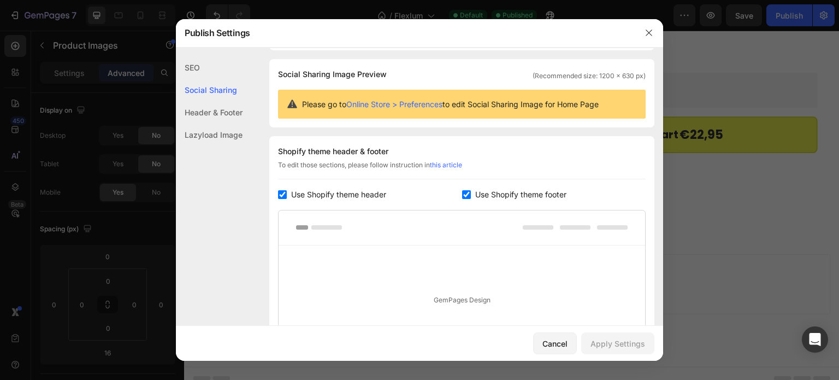
click at [210, 119] on div "Header & Footer" at bounding box center [209, 112] width 67 height 22
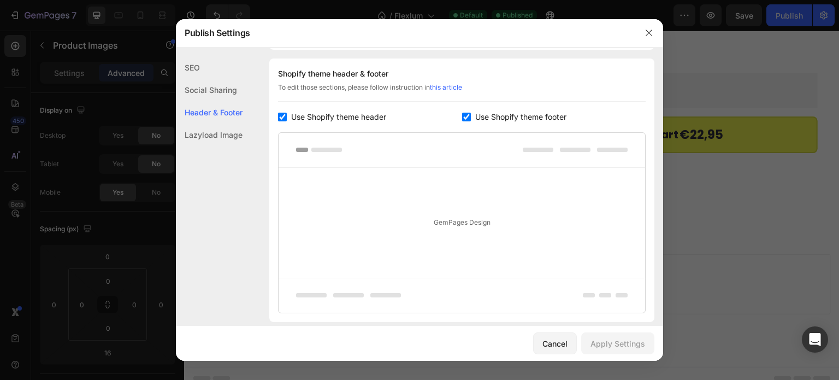
click at [216, 143] on div "Lazyload Image" at bounding box center [209, 134] width 67 height 22
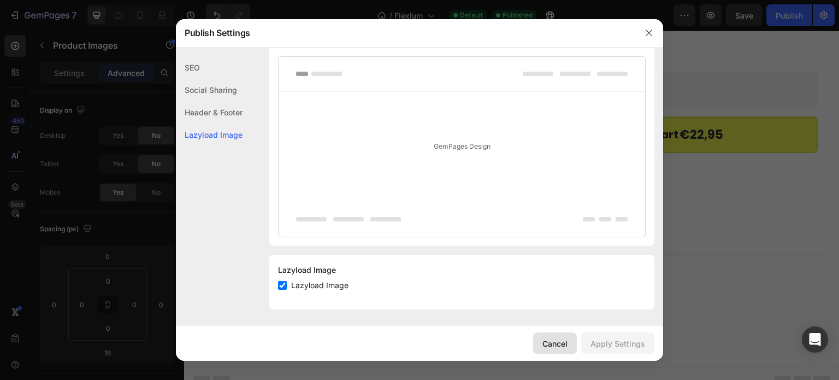
click at [575, 342] on button "Cancel" at bounding box center [555, 343] width 44 height 22
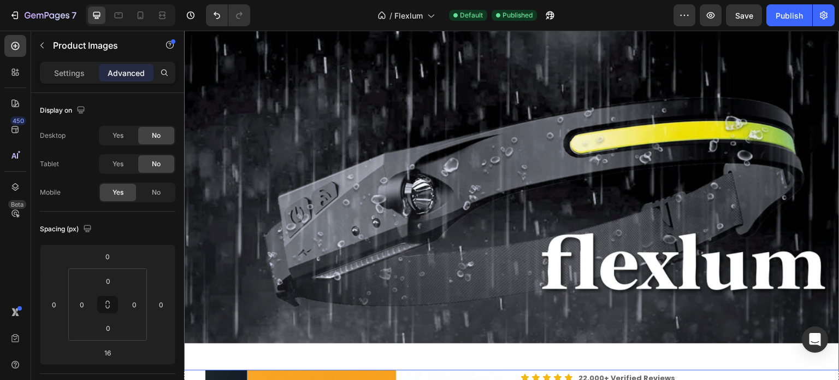
scroll to position [0, 0]
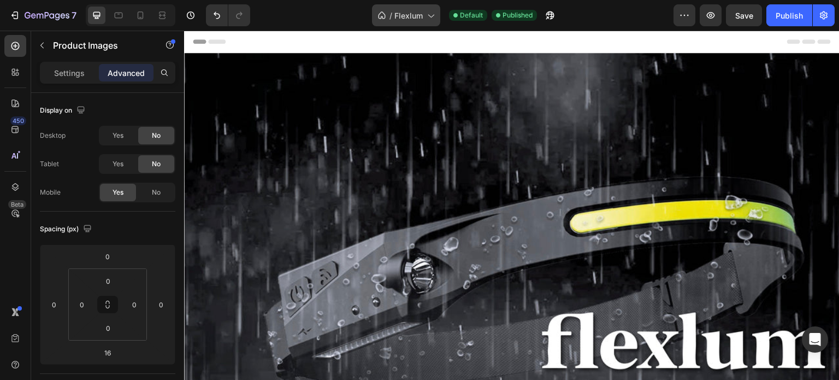
click at [402, 6] on div "/ Flexlum" at bounding box center [406, 15] width 68 height 22
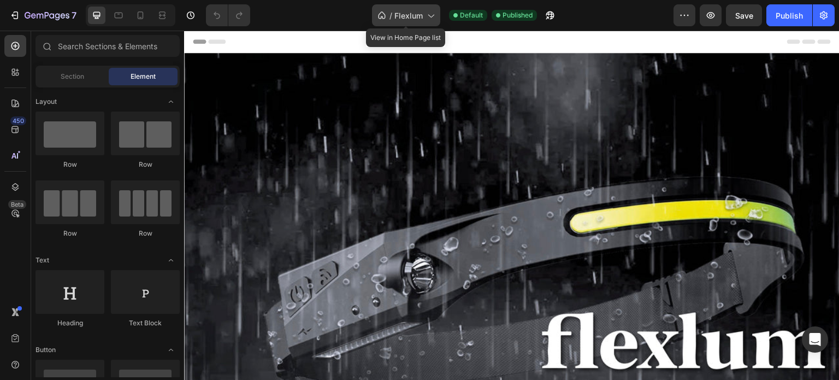
click at [427, 13] on icon at bounding box center [430, 15] width 11 height 11
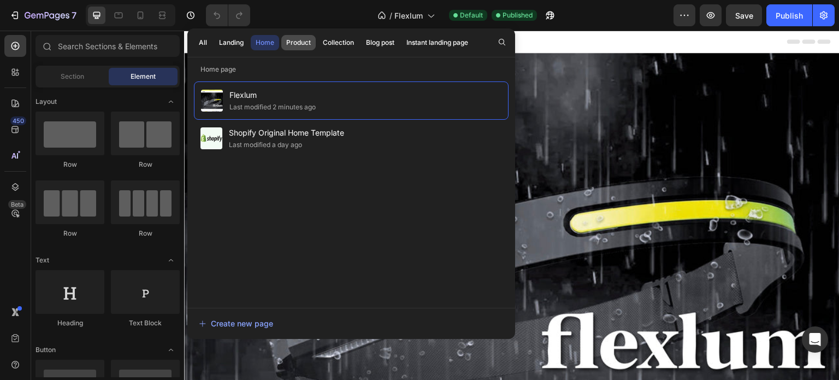
click at [291, 45] on div "Product" at bounding box center [298, 43] width 25 height 10
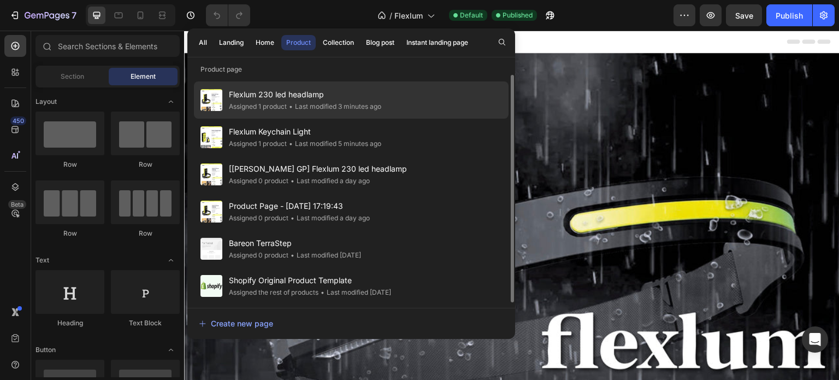
click at [276, 109] on div "Assigned 1 product" at bounding box center [258, 106] width 58 height 11
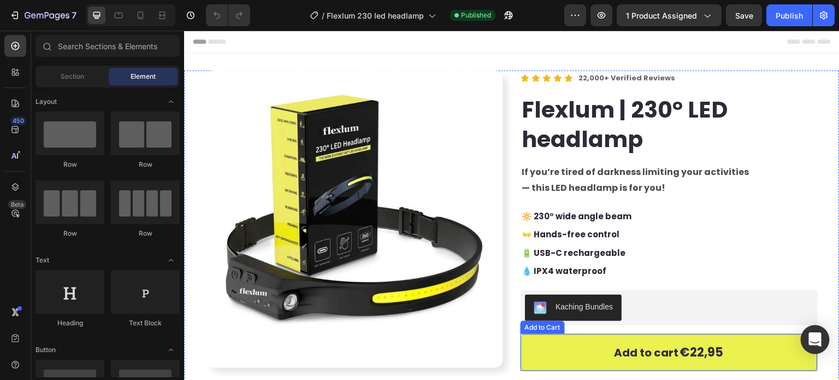
click at [814, 341] on icon "Open Intercom Messenger" at bounding box center [815, 339] width 13 height 14
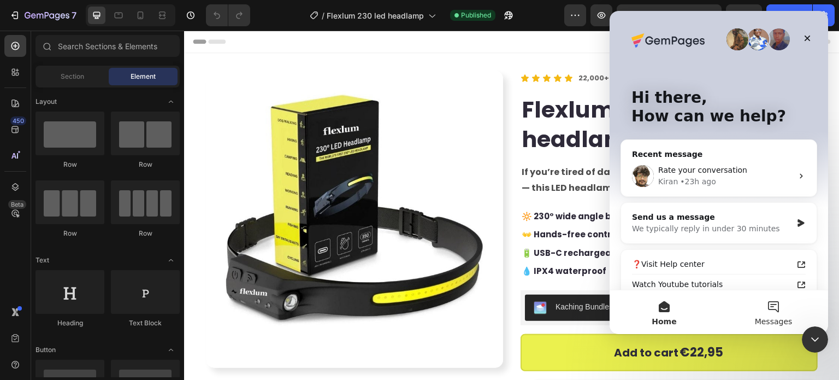
click at [767, 297] on button "Messages" at bounding box center [773, 312] width 109 height 44
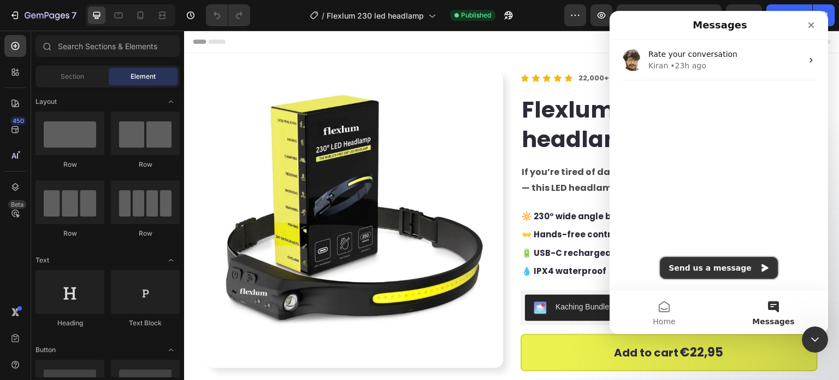
click at [703, 270] on button "Send us a message" at bounding box center [719, 268] width 118 height 22
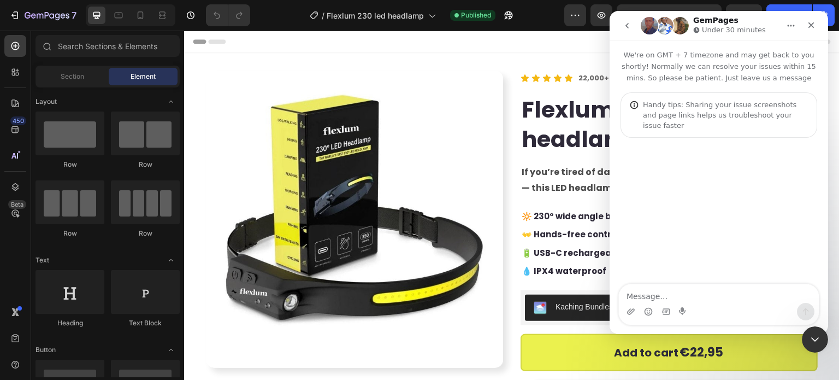
type textarea "D"
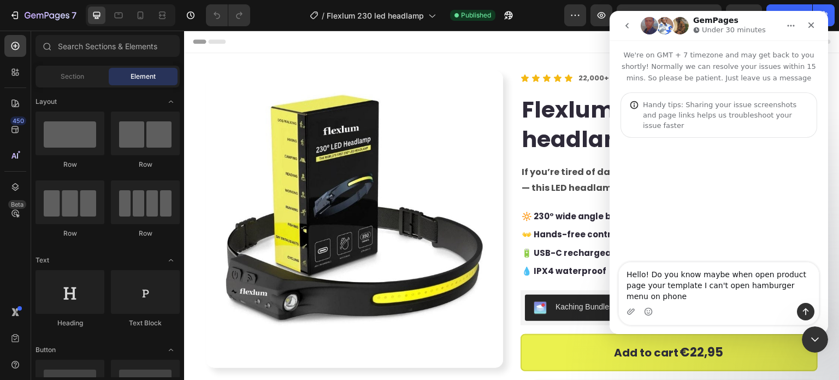
type textarea "Hello! Do you know maybe when open product page your template I can't open hamb…"
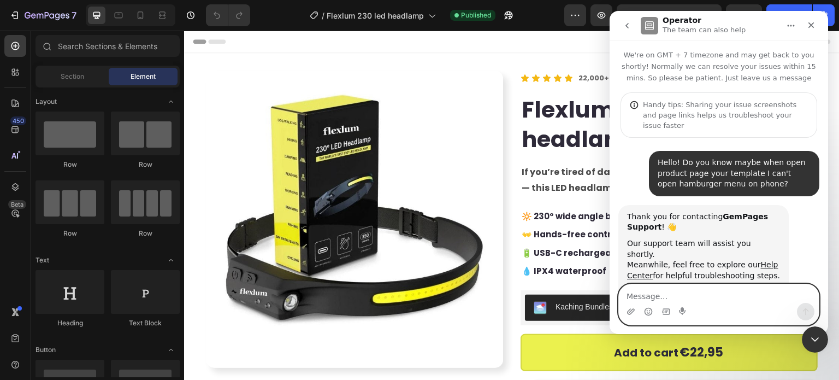
scroll to position [15, 0]
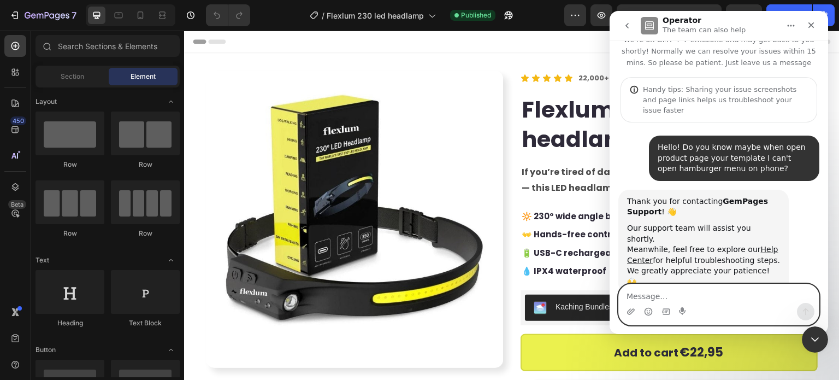
click at [702, 299] on textarea "Message…" at bounding box center [719, 293] width 200 height 19
type textarea "Thank you"
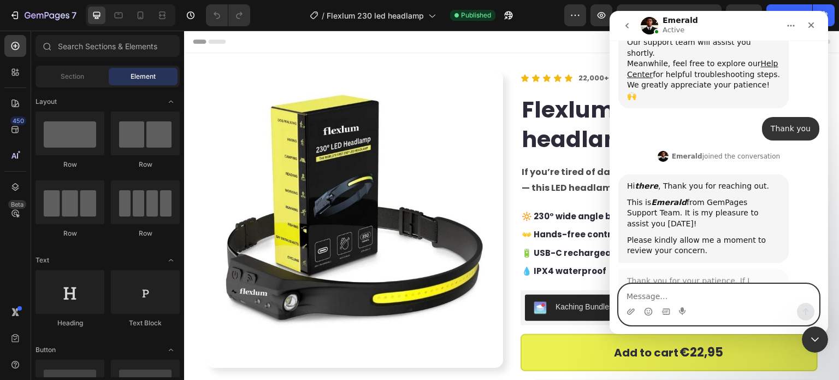
scroll to position [216, 0]
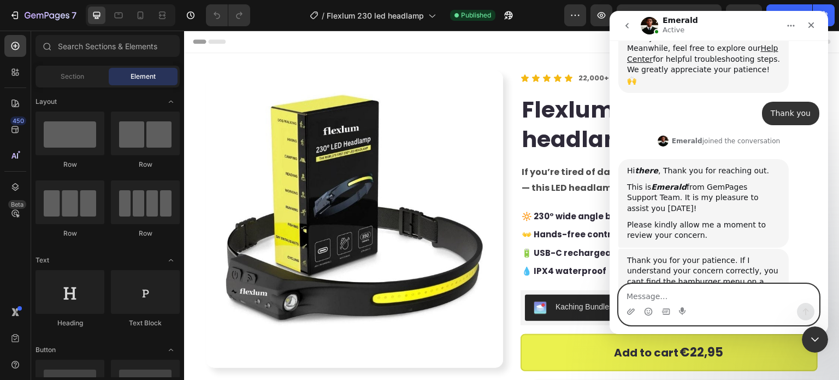
click at [710, 296] on textarea "Message…" at bounding box center [719, 293] width 200 height 19
type textarea "Hello"
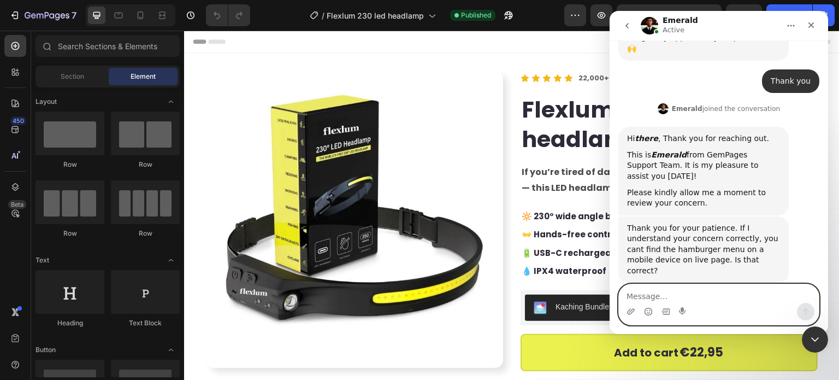
scroll to position [249, 0]
type textarea "Nooo"
click at [711, 296] on textarea "I can't click on ham" at bounding box center [719, 293] width 200 height 19
type textarea "I can't click on hamurger menu on your template"
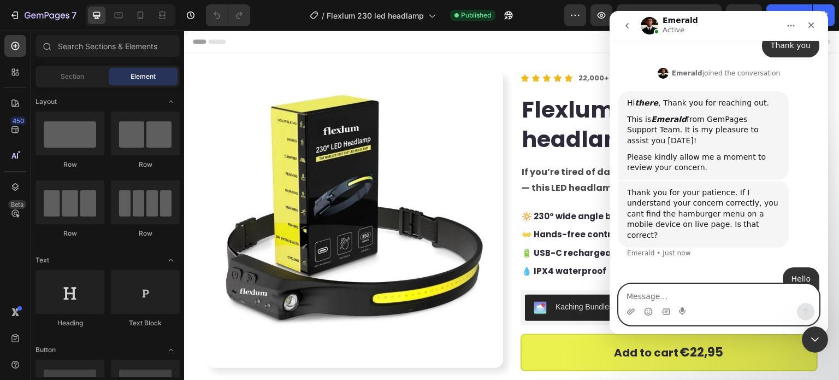
scroll to position [285, 0]
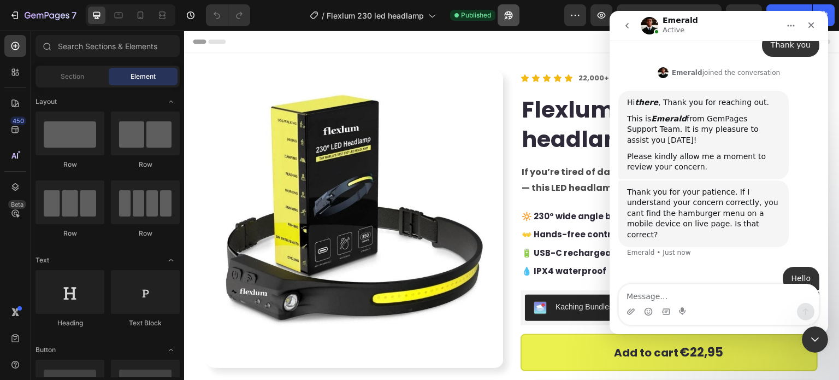
click at [505, 19] on icon "button" at bounding box center [508, 15] width 11 height 11
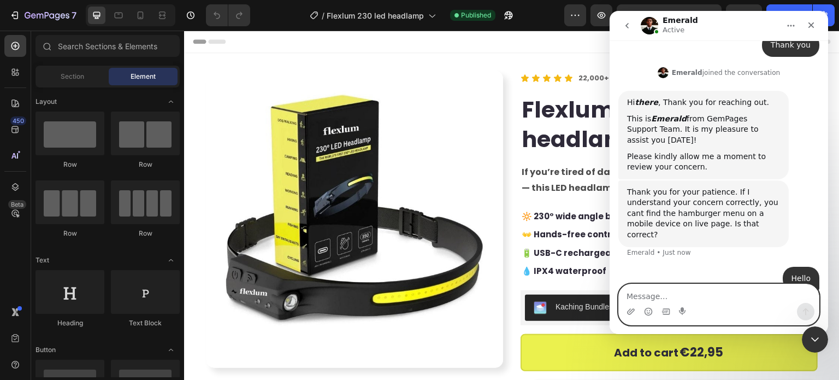
click at [667, 289] on textarea "Message…" at bounding box center [719, 293] width 200 height 19
paste textarea "[URL][DOMAIN_NAME]"
type textarea "[URL][DOMAIN_NAME]"
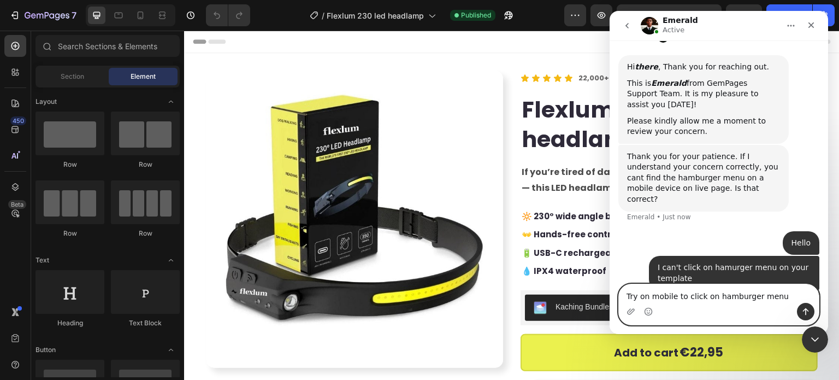
scroll to position [362, 0]
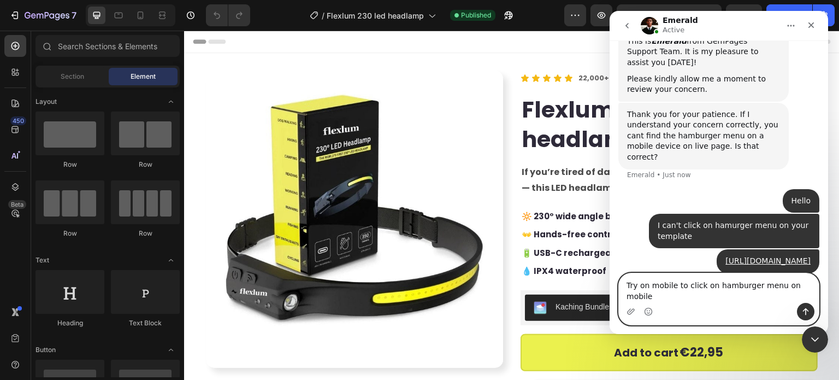
type textarea "Try on mobile to click on hamburger menu on mobile"
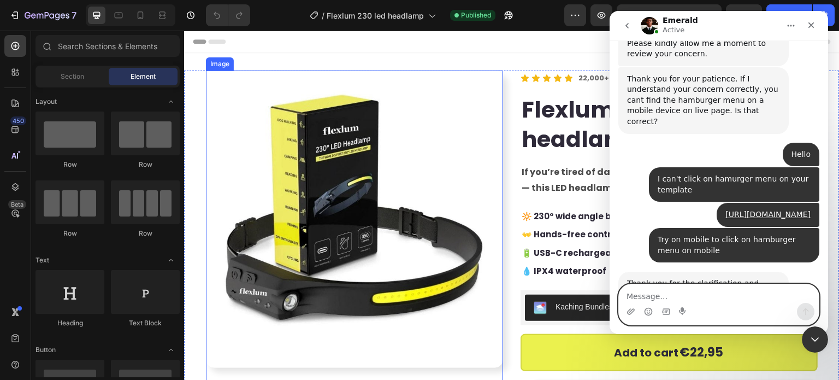
scroll to position [410, 0]
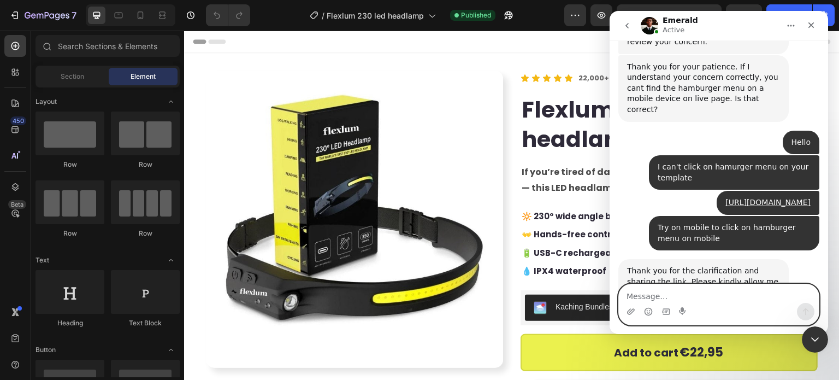
click at [697, 288] on textarea "Message…" at bounding box center [719, 293] width 200 height 19
type textarea "Thank youuu"
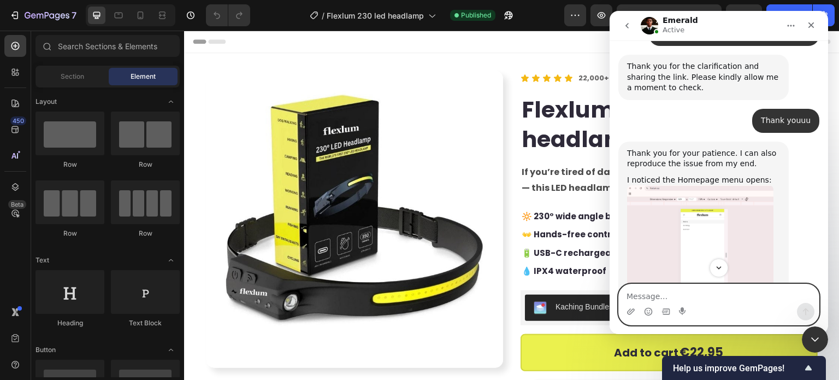
scroll to position [614, 0]
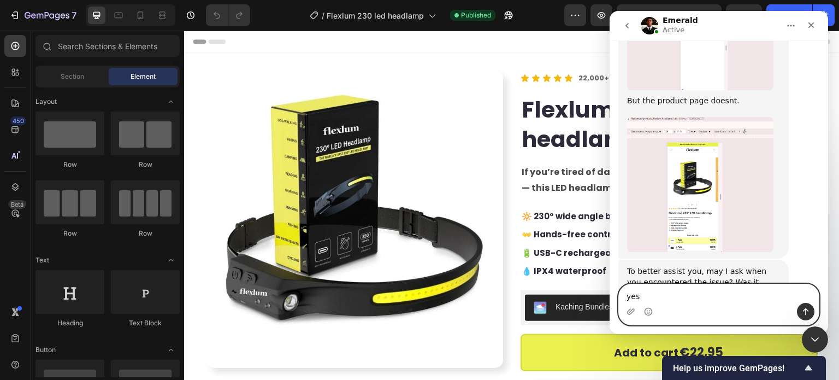
type textarea "yess"
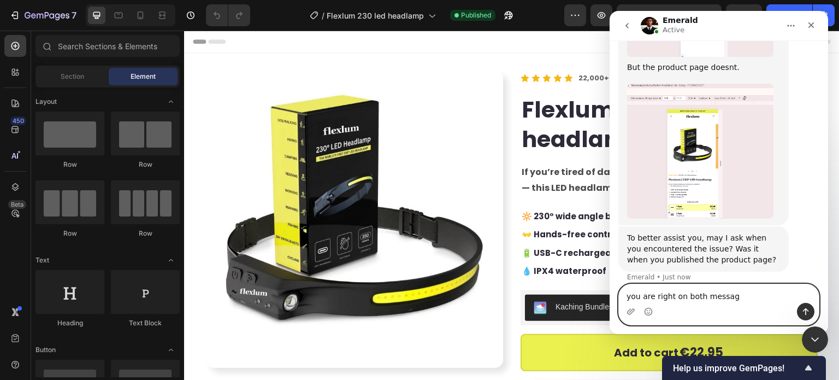
type textarea "you are right on both message"
